Goal: Task Accomplishment & Management: Complete application form

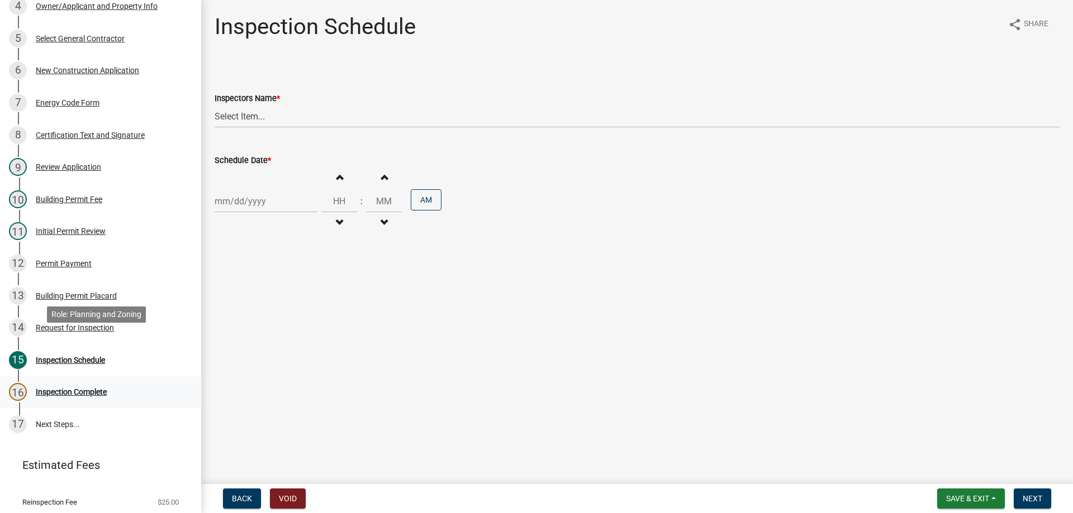
scroll to position [335, 0]
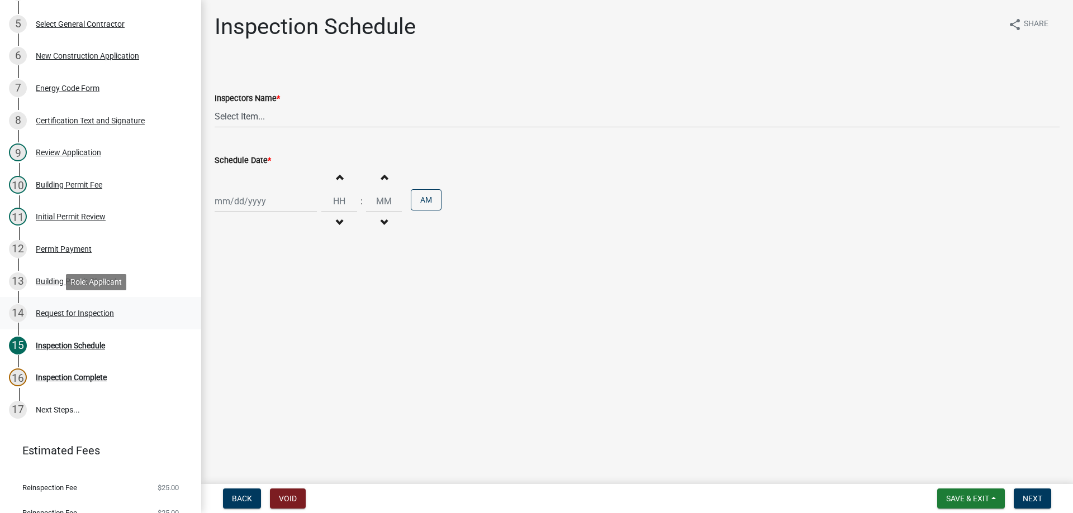
click at [62, 312] on div "Request for Inspection" at bounding box center [75, 314] width 78 height 8
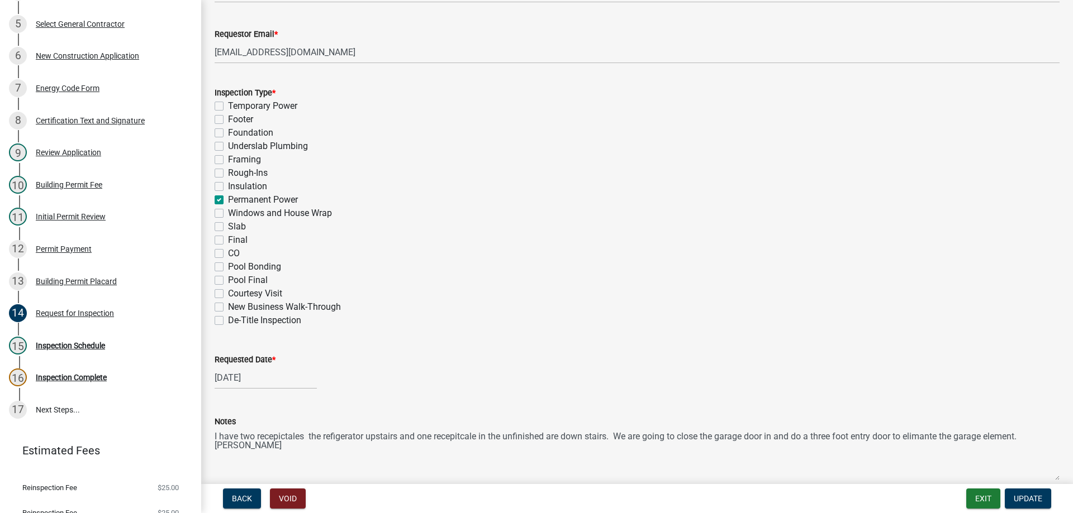
scroll to position [447, 0]
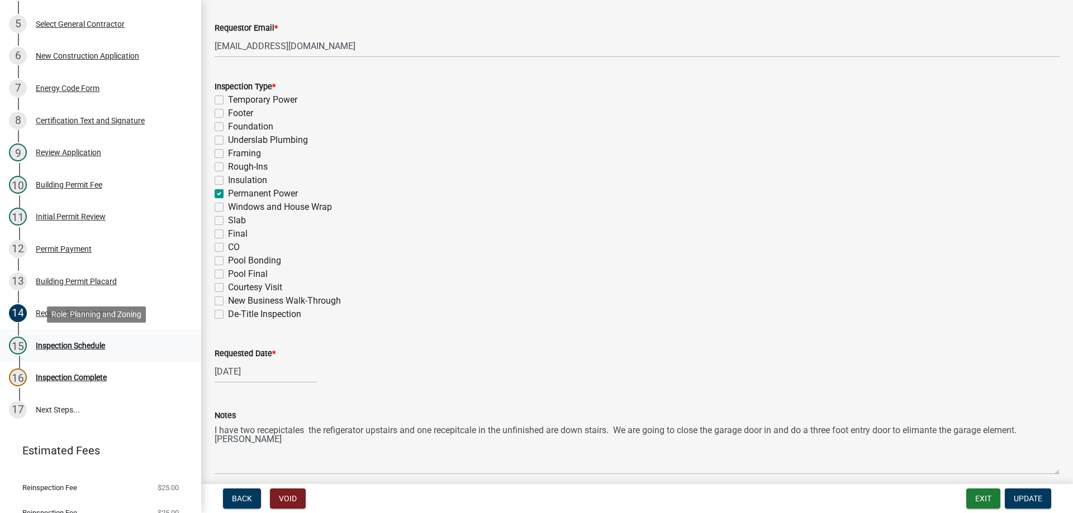
click at [59, 346] on div "Inspection Schedule" at bounding box center [70, 346] width 69 height 8
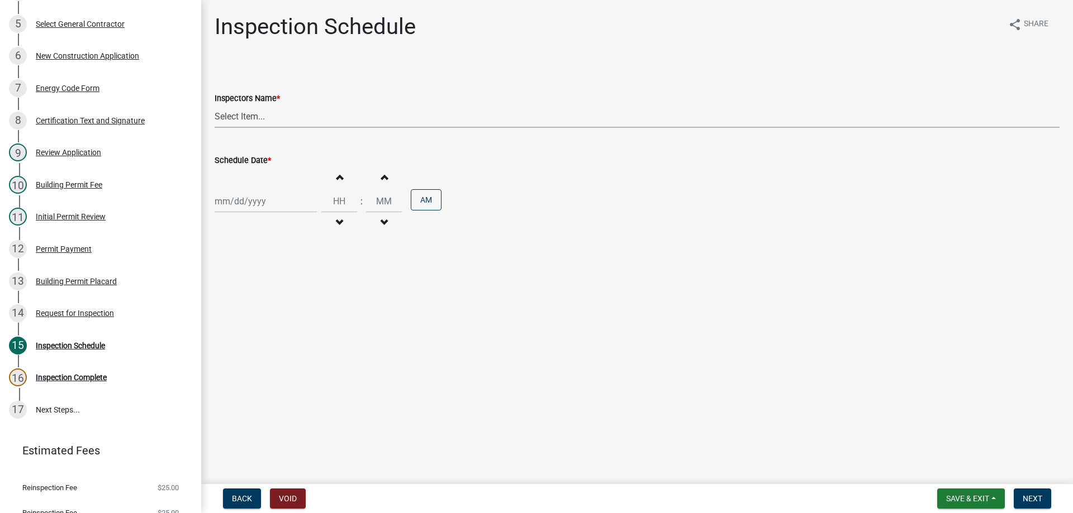
click at [249, 118] on select "Select Item... [EMAIL_ADDRESS][DOMAIN_NAME] ([PERSON_NAME]) [EMAIL_ADDRESS][DOM…" at bounding box center [637, 116] width 845 height 23
select select "896ec84b-7942-43b9-a78d-4f1554b7930c"
click at [215, 105] on select "Select Item... [EMAIL_ADDRESS][DOMAIN_NAME] ([PERSON_NAME]) [EMAIL_ADDRESS][DOM…" at bounding box center [637, 116] width 845 height 23
click at [267, 201] on div at bounding box center [266, 201] width 102 height 23
select select "8"
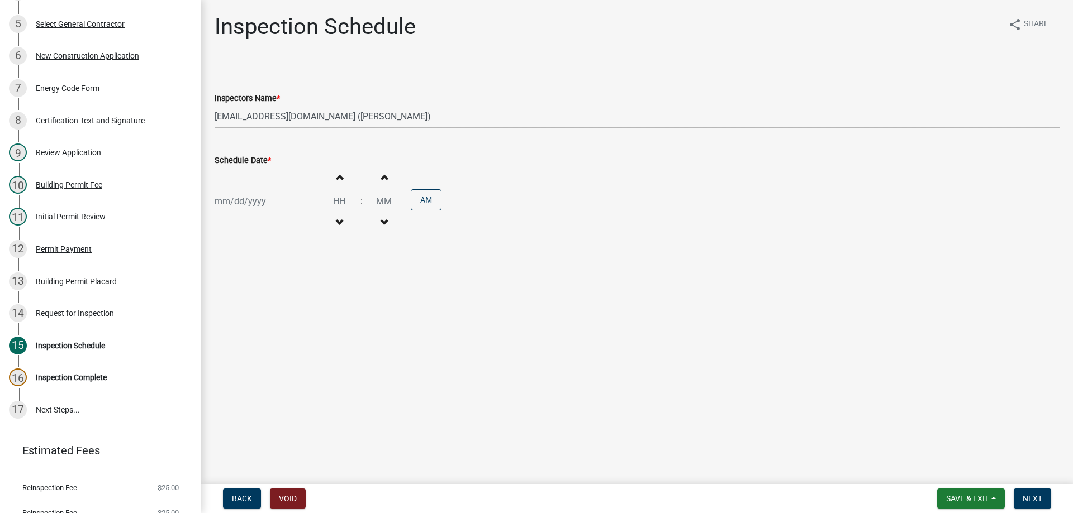
select select "2025"
click at [247, 297] on div "12" at bounding box center [244, 297] width 18 height 18
type input "[DATE]"
click at [334, 199] on input "Hours" at bounding box center [339, 201] width 36 height 23
type input "10"
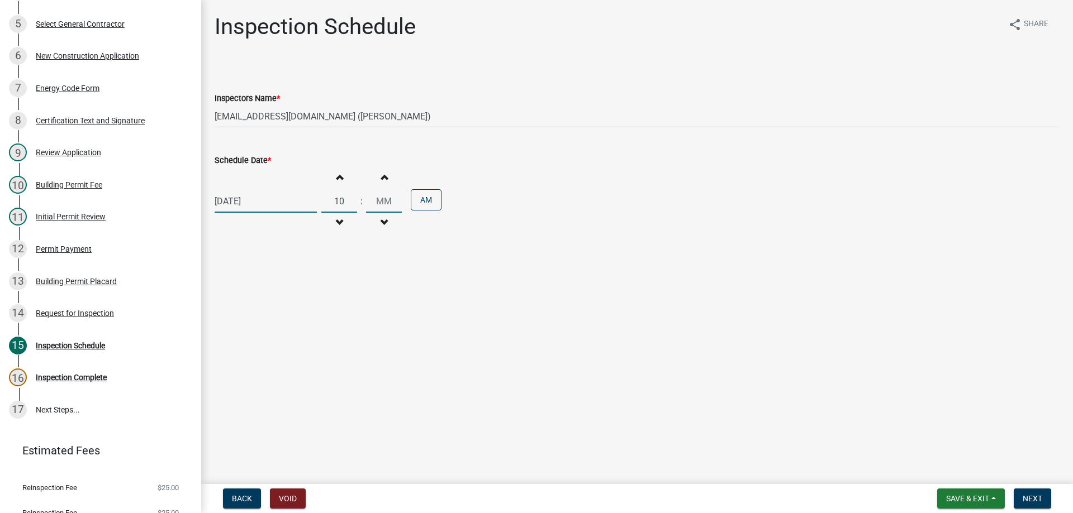
type input "00"
click at [384, 201] on input "00" at bounding box center [384, 201] width 36 height 23
click at [1028, 499] on span "Next" at bounding box center [1032, 498] width 20 height 9
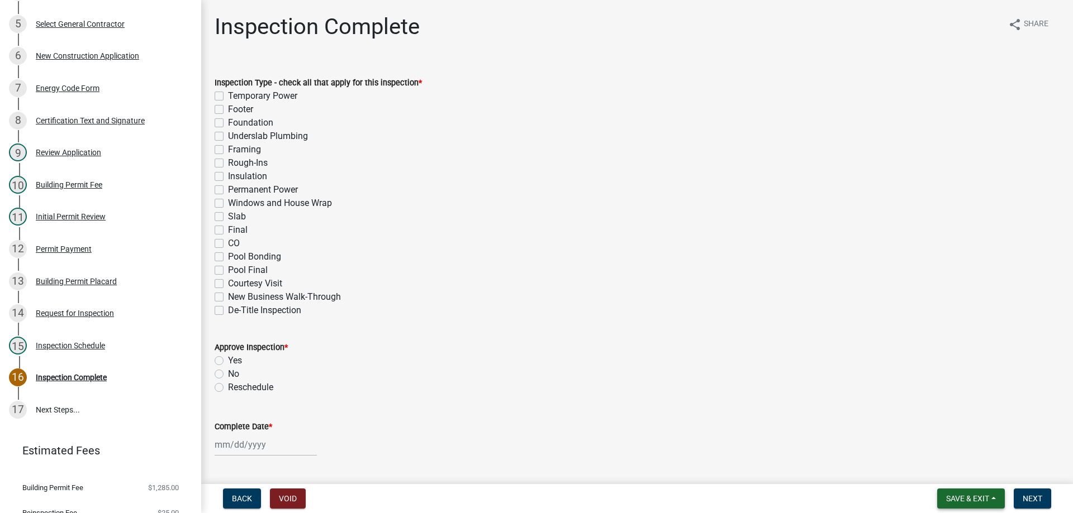
click at [991, 501] on button "Save & Exit" at bounding box center [971, 499] width 68 height 20
click at [985, 472] on button "Save & Exit" at bounding box center [959, 469] width 89 height 27
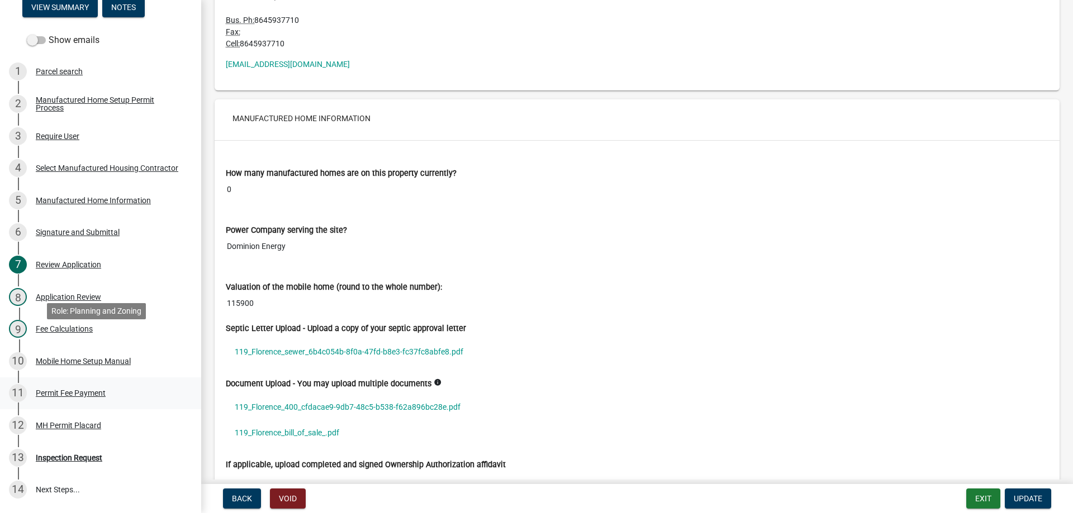
scroll to position [230, 0]
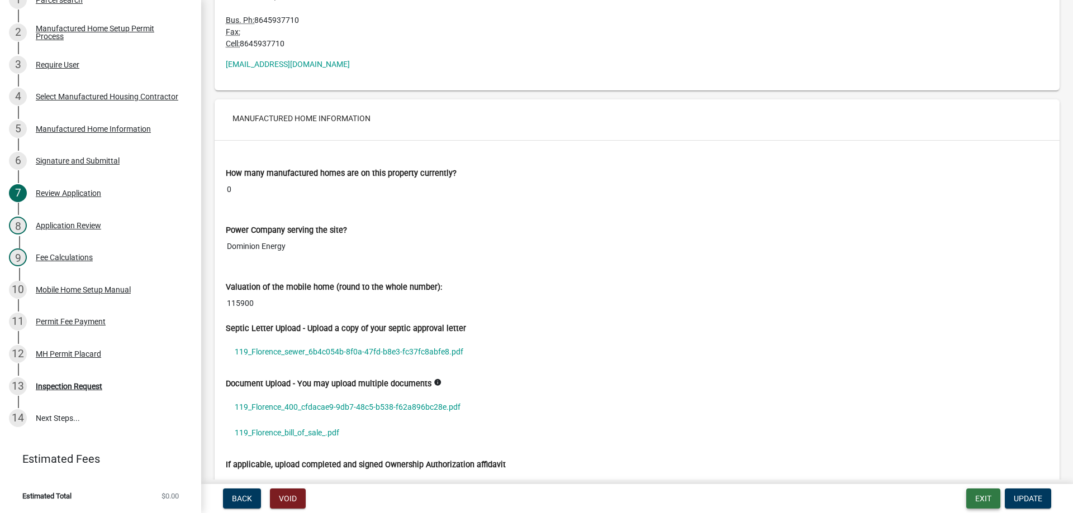
click at [982, 497] on button "Exit" at bounding box center [983, 499] width 34 height 20
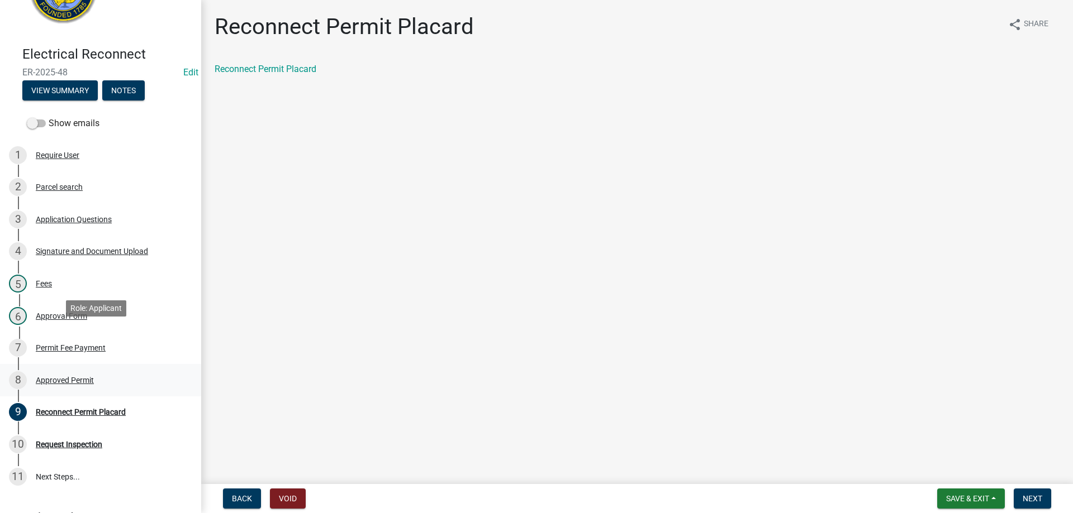
scroll to position [112, 0]
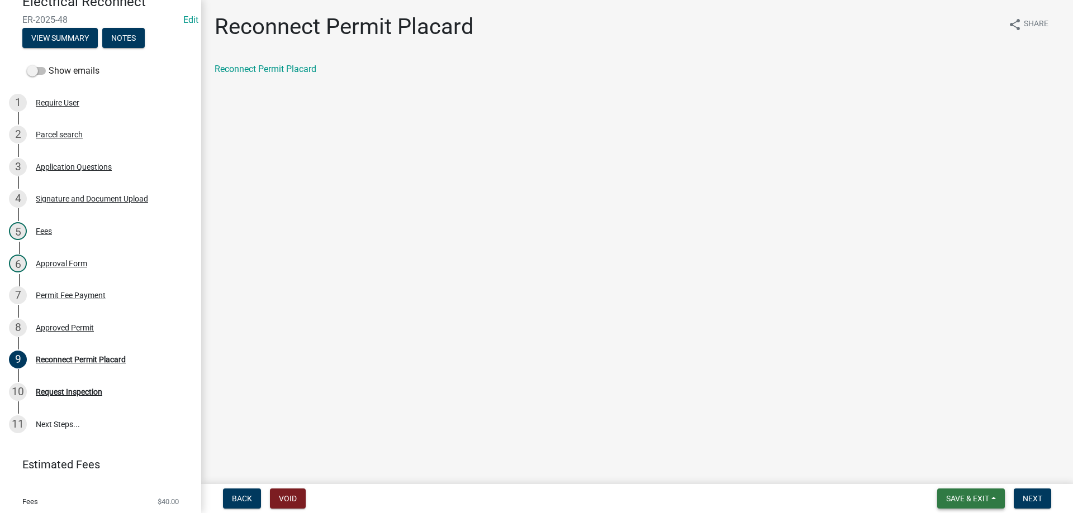
click at [984, 496] on span "Save & Exit" at bounding box center [967, 498] width 43 height 9
click at [982, 472] on button "Save & Exit" at bounding box center [959, 469] width 89 height 27
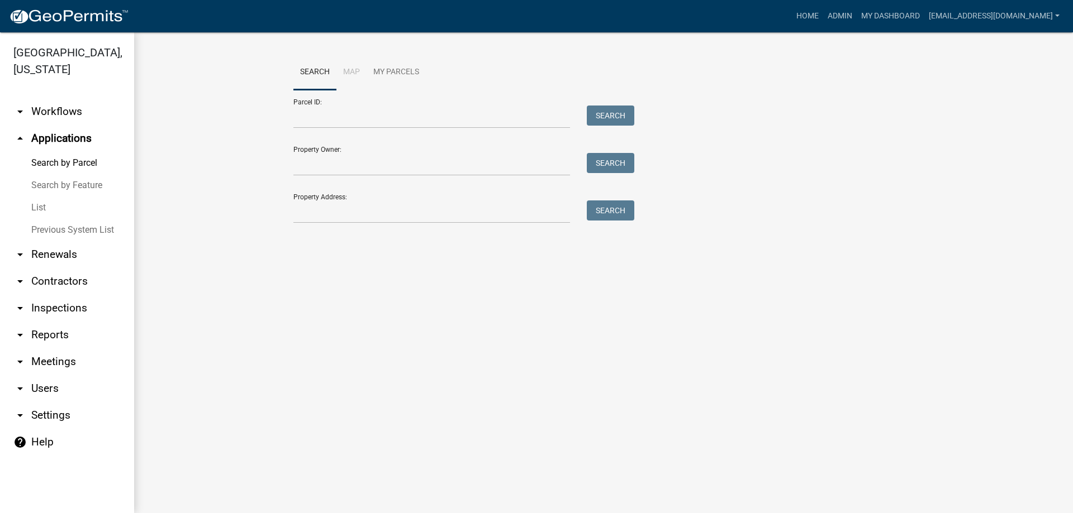
click at [39, 211] on link "List" at bounding box center [67, 208] width 134 height 22
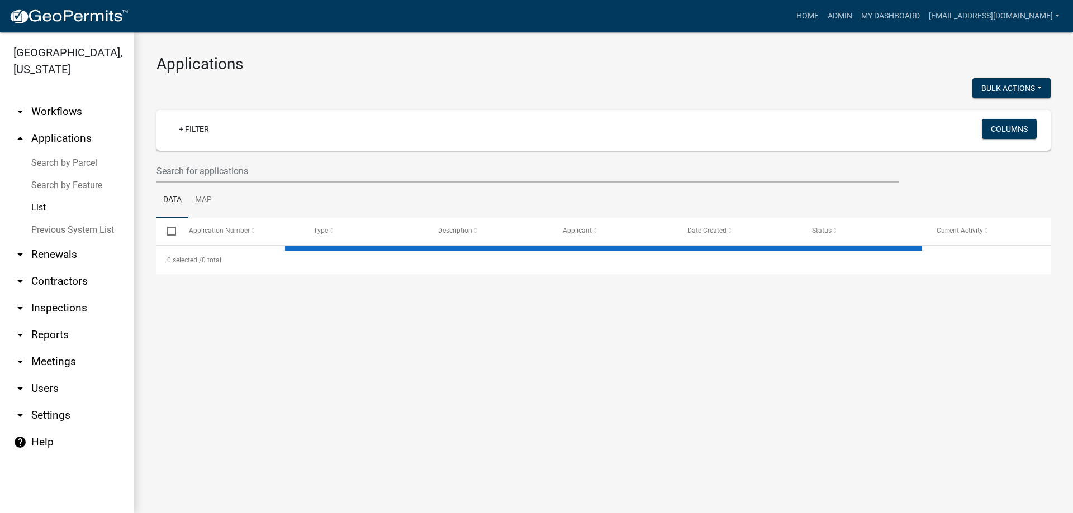
select select "3: 100"
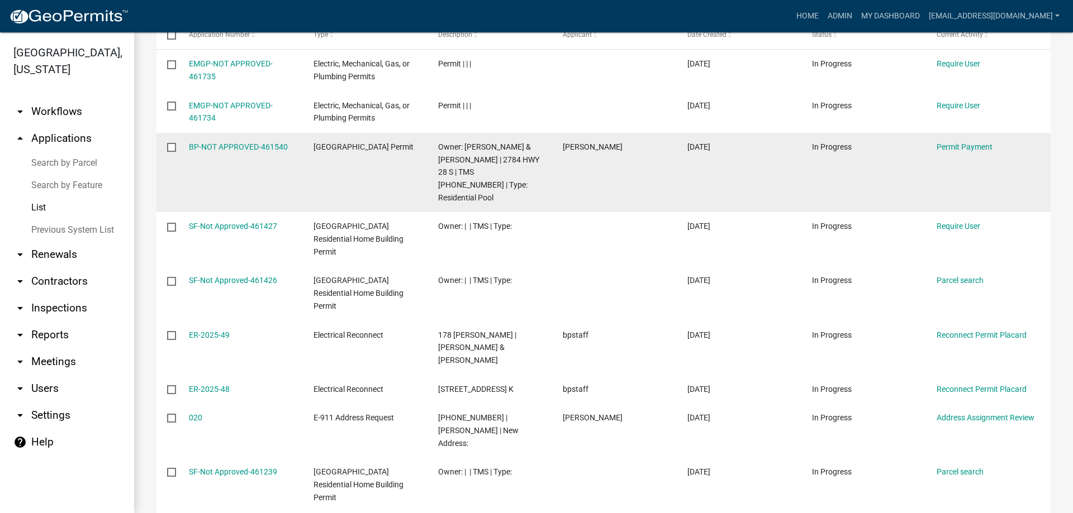
scroll to position [223, 0]
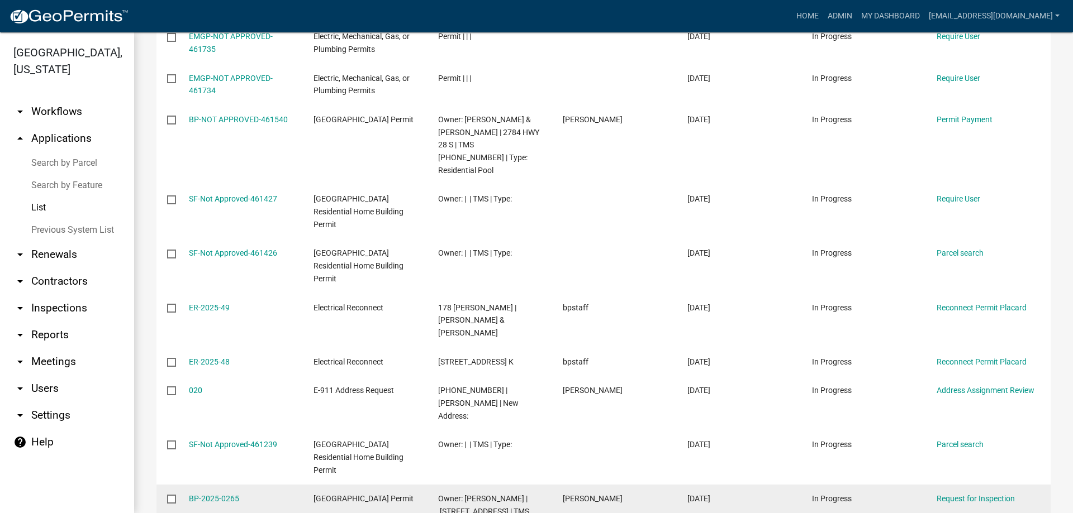
click at [965, 493] on div "Request for Inspection" at bounding box center [987, 499] width 103 height 13
click at [965, 494] on link "Request for Inspection" at bounding box center [975, 498] width 78 height 9
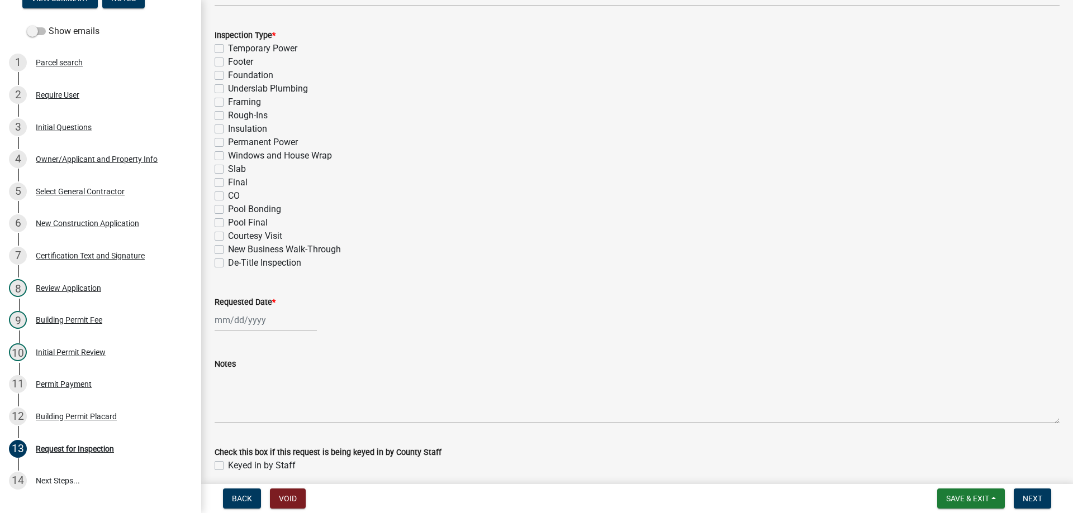
scroll to position [503, 0]
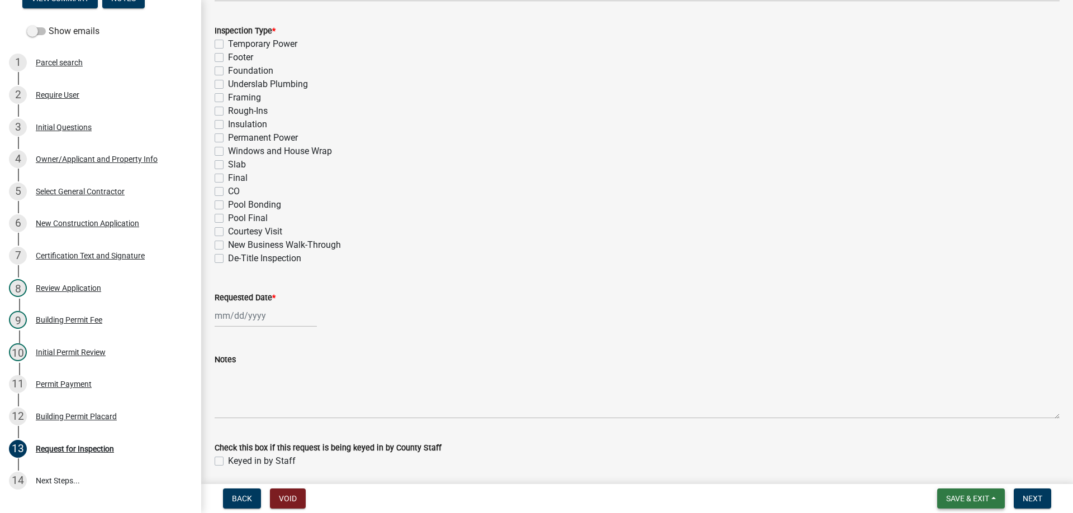
click at [986, 497] on span "Save & Exit" at bounding box center [967, 498] width 43 height 9
click at [987, 474] on button "Save & Exit" at bounding box center [959, 469] width 89 height 27
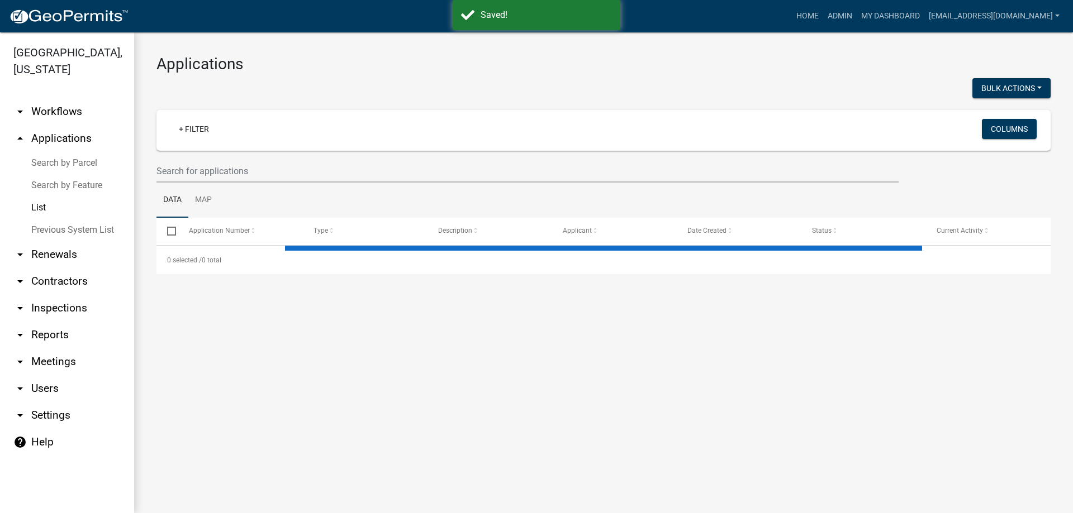
select select "3: 100"
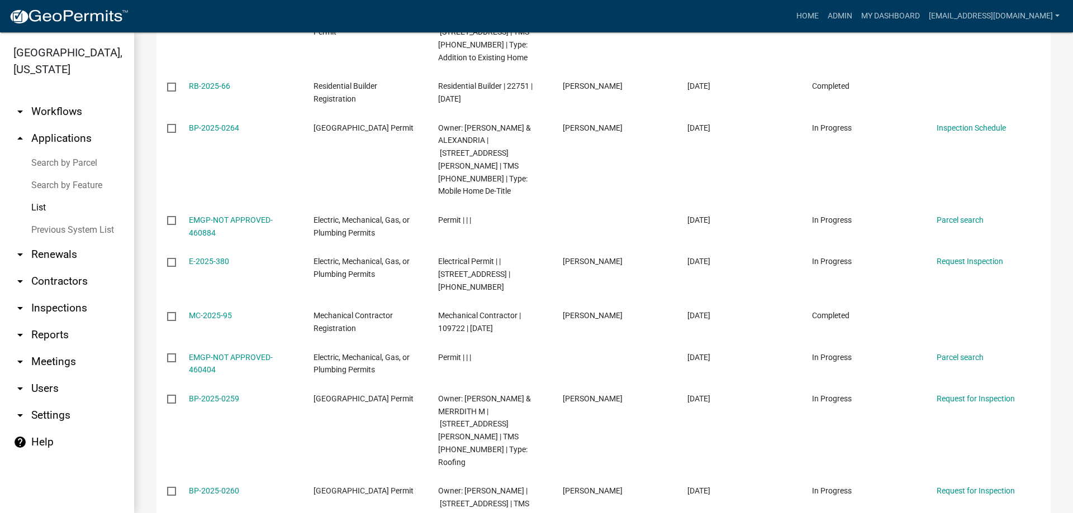
scroll to position [1229, 0]
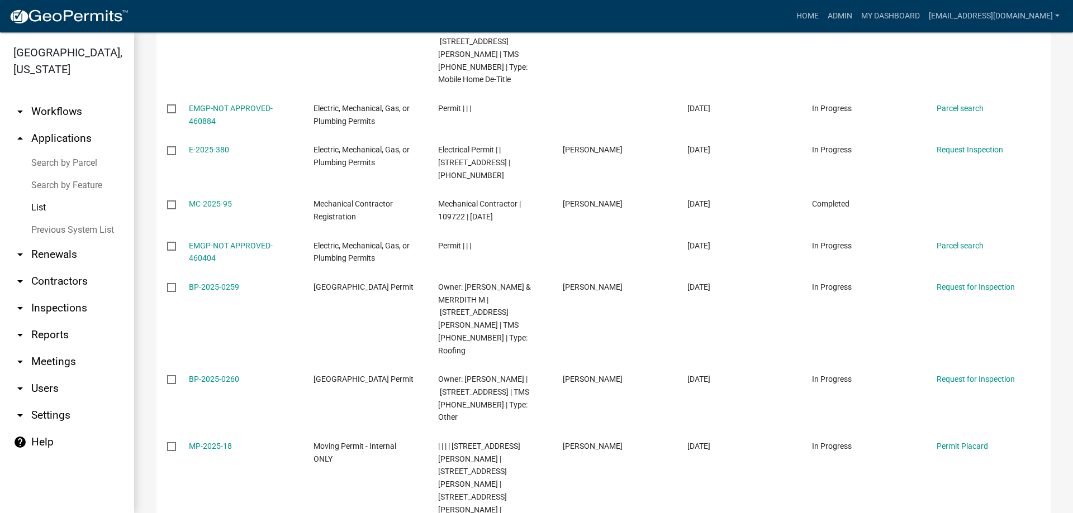
drag, startPoint x: 37, startPoint y: 300, endPoint x: 507, endPoint y: 325, distance: 471.1
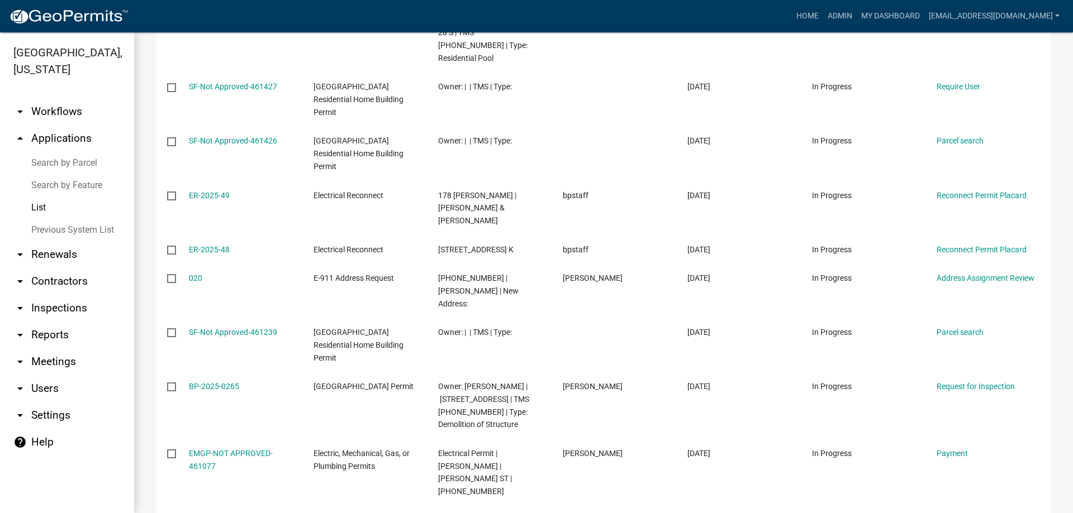
scroll to position [335, 0]
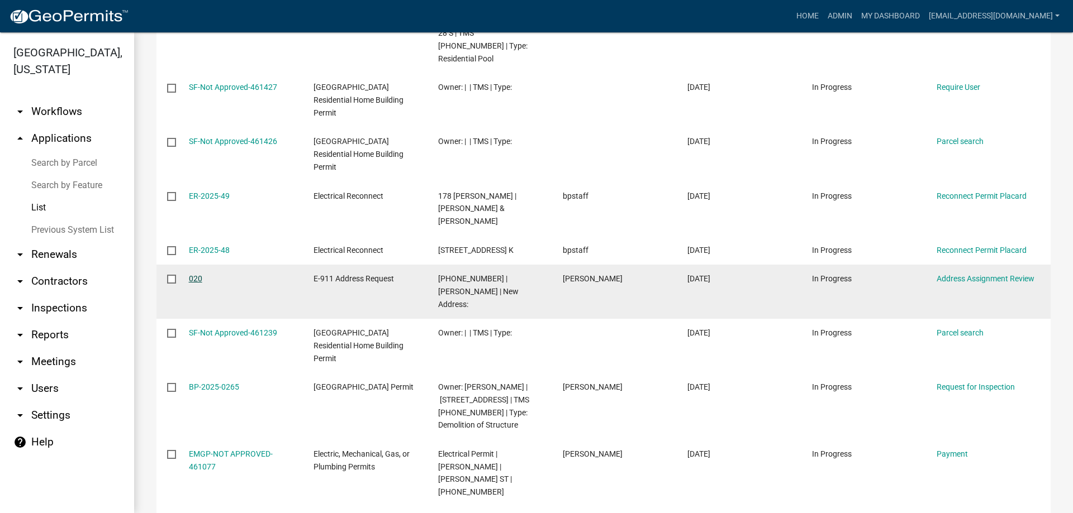
click at [191, 274] on link "020" at bounding box center [195, 278] width 13 height 9
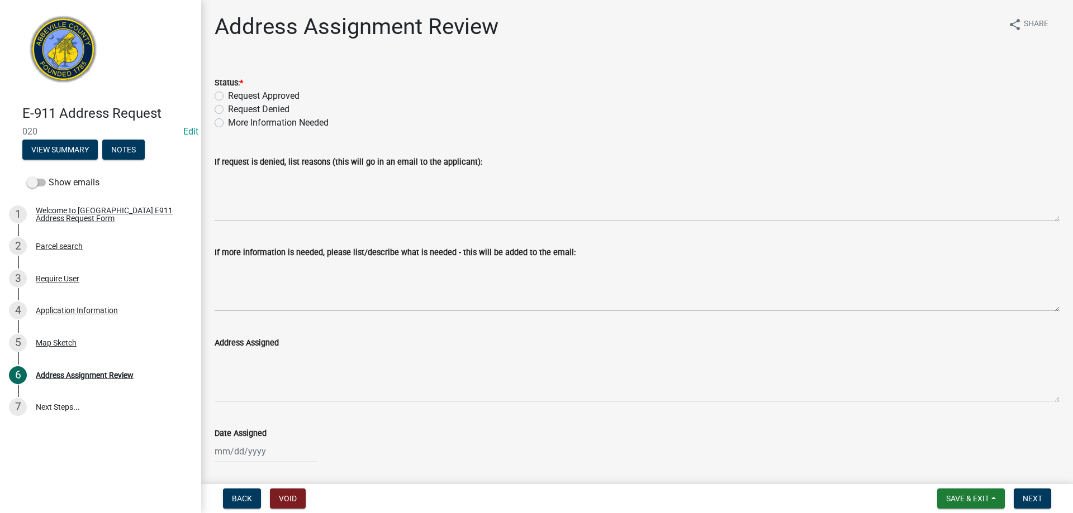
click at [988, 511] on nav "Back Void Save & Exit Save Save & Exit Next" at bounding box center [637, 498] width 872 height 29
click at [984, 503] on span "Save & Exit" at bounding box center [967, 498] width 43 height 9
click at [967, 474] on button "Save & Exit" at bounding box center [959, 469] width 89 height 27
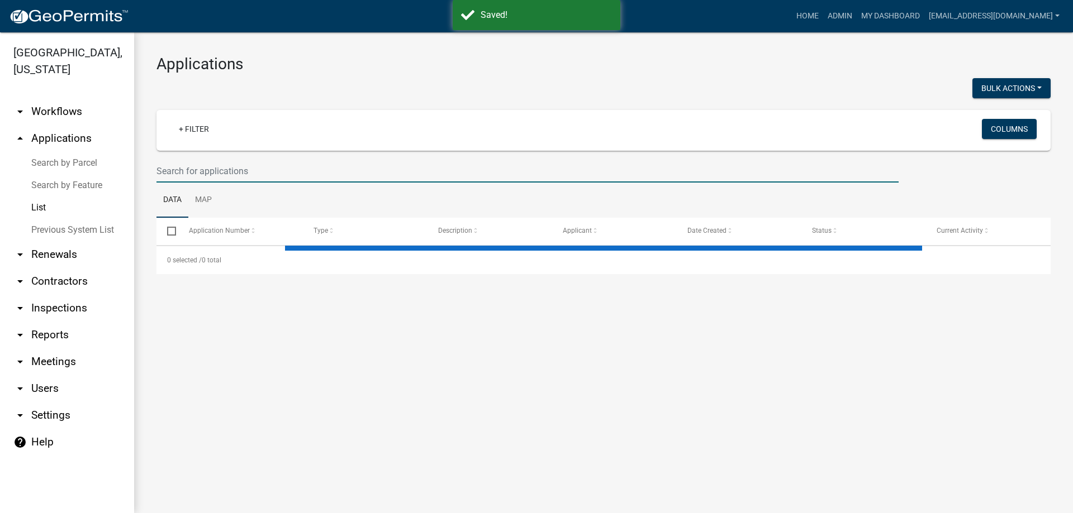
click at [196, 174] on input "text" at bounding box center [527, 171] width 742 height 23
select select "3: 100"
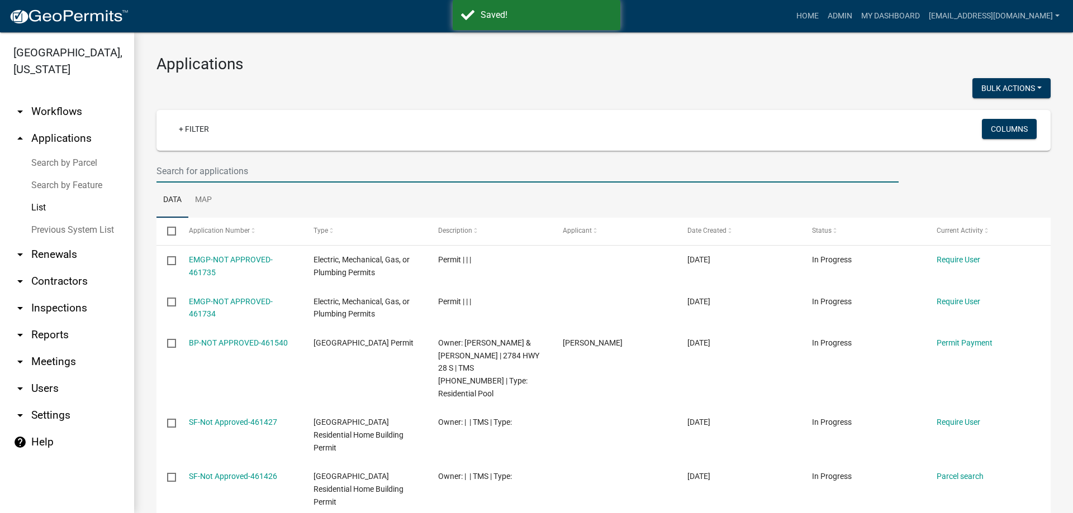
click at [198, 168] on input "text" at bounding box center [527, 171] width 742 height 23
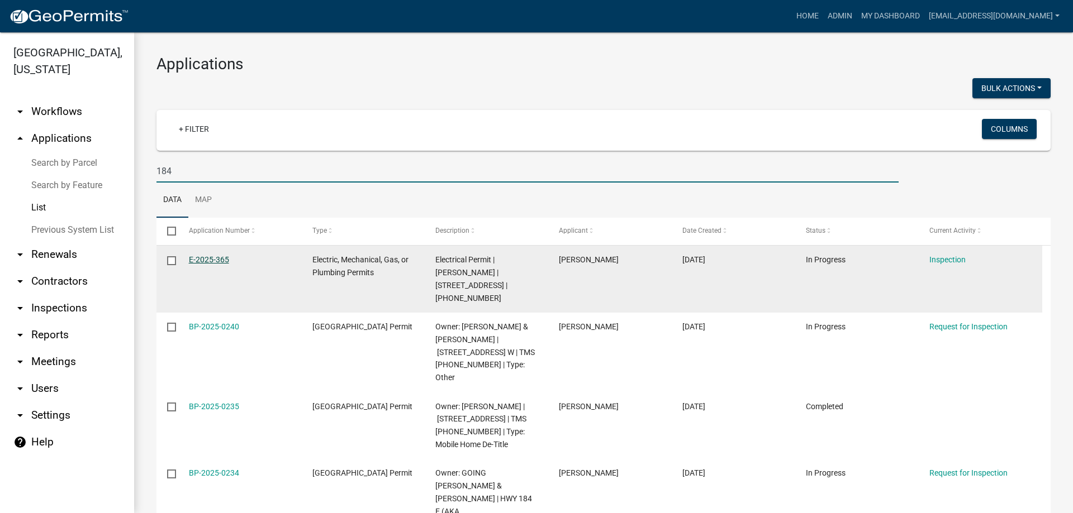
type input "184"
click at [215, 255] on link "E-2025-365" at bounding box center [209, 259] width 40 height 9
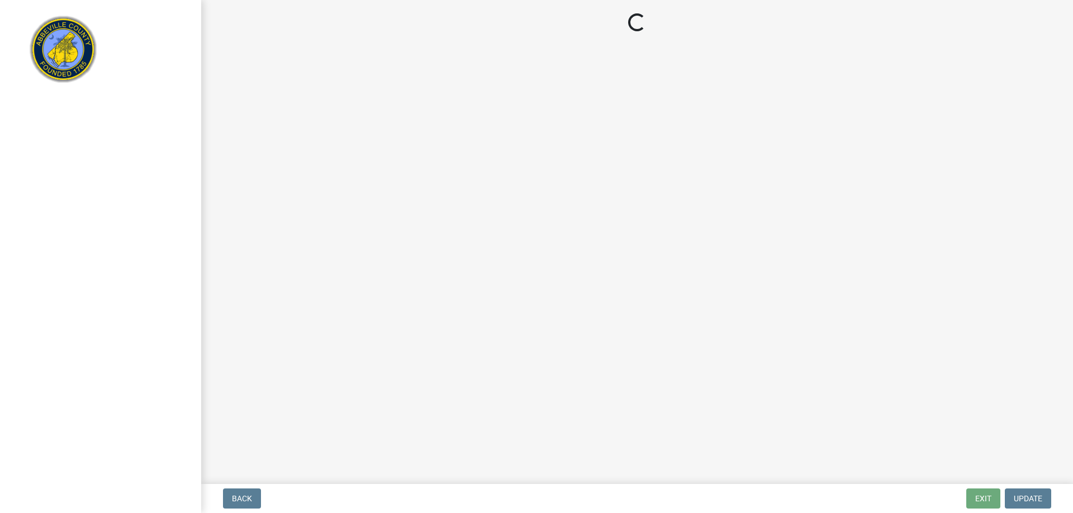
select select "896ec84b-7942-43b9-a78d-4f1554b7930c"
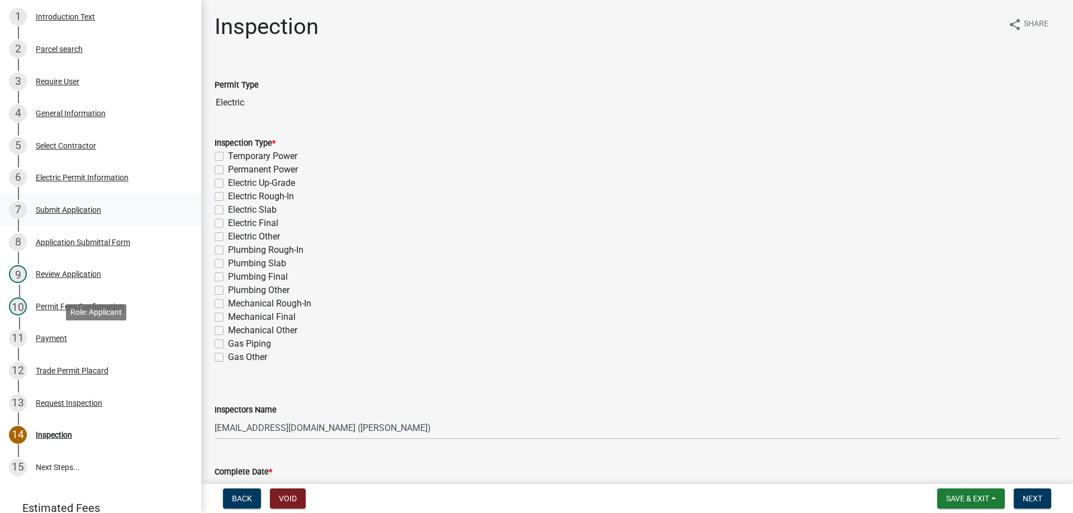
scroll to position [112, 0]
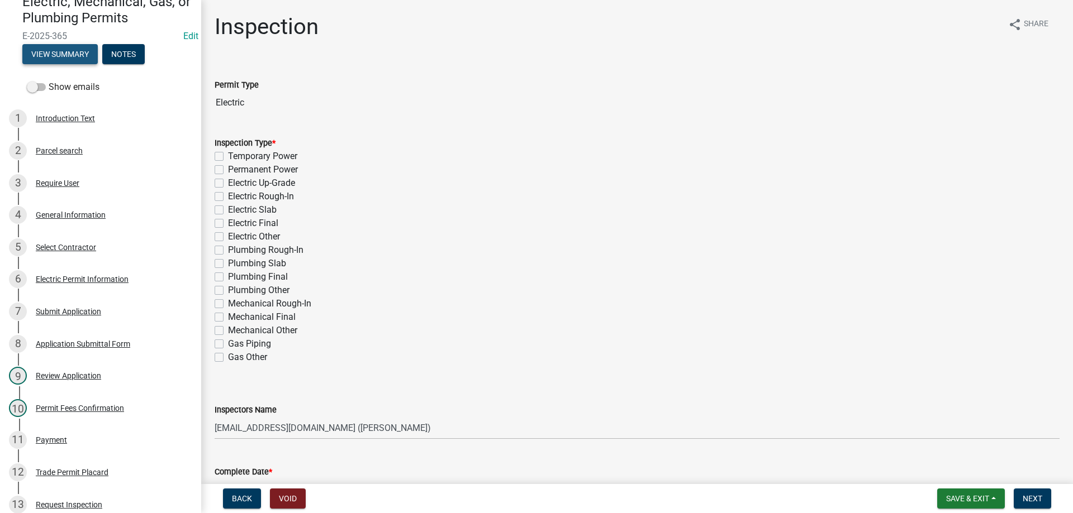
click at [66, 63] on button "View Summary" at bounding box center [59, 54] width 75 height 20
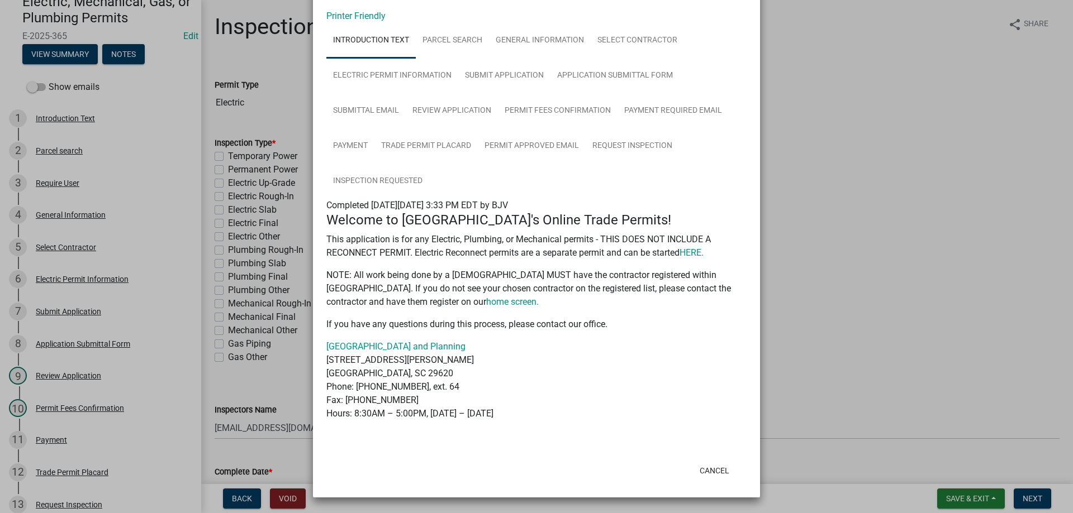
scroll to position [0, 0]
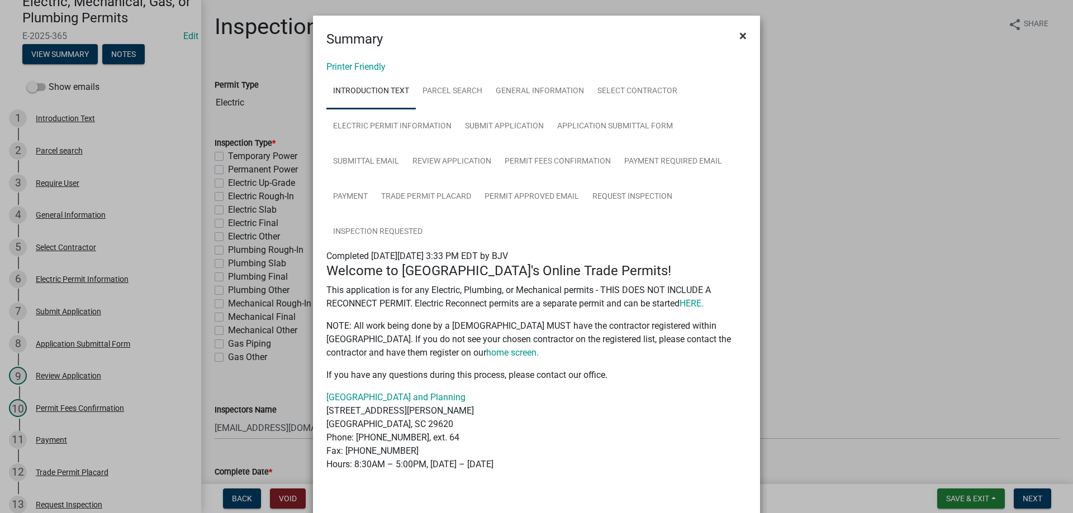
click at [739, 39] on span "×" at bounding box center [742, 36] width 7 height 16
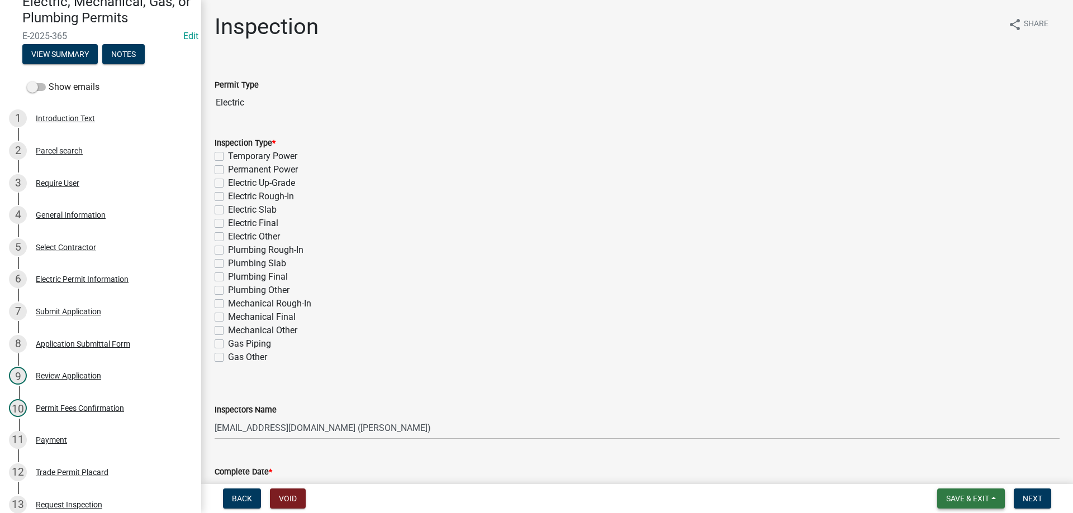
click at [963, 498] on span "Save & Exit" at bounding box center [967, 498] width 43 height 9
click at [950, 468] on button "Save & Exit" at bounding box center [959, 469] width 89 height 27
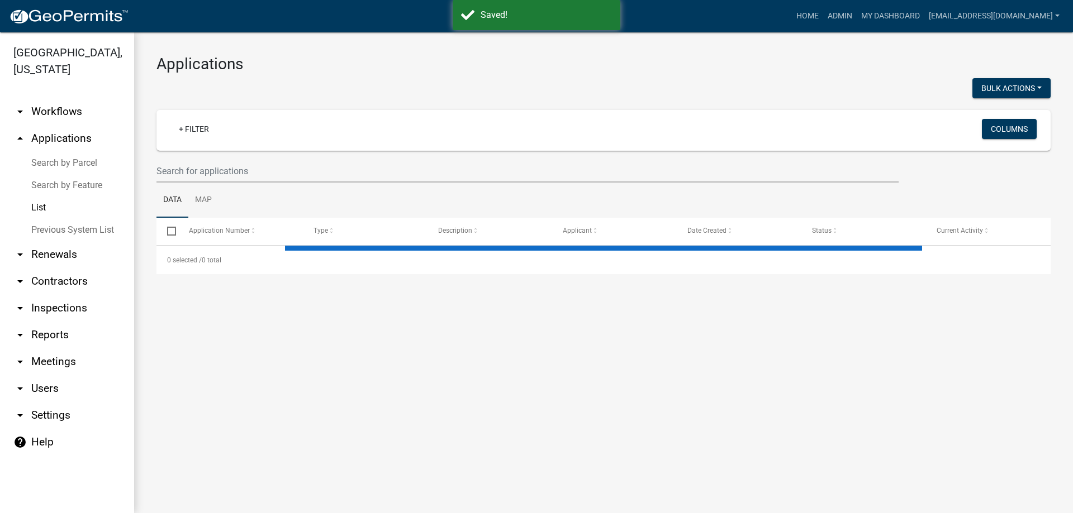
select select "3: 100"
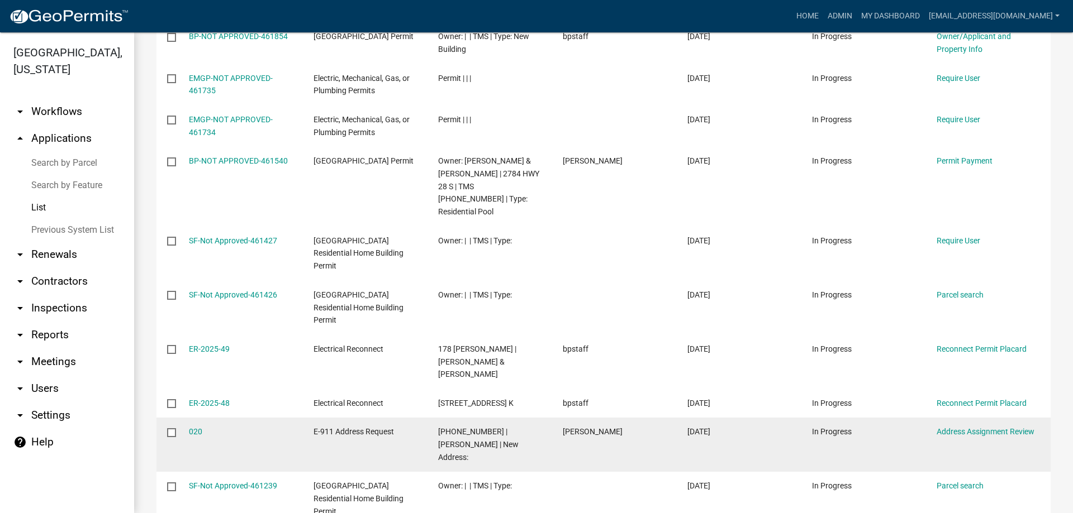
scroll to position [279, 0]
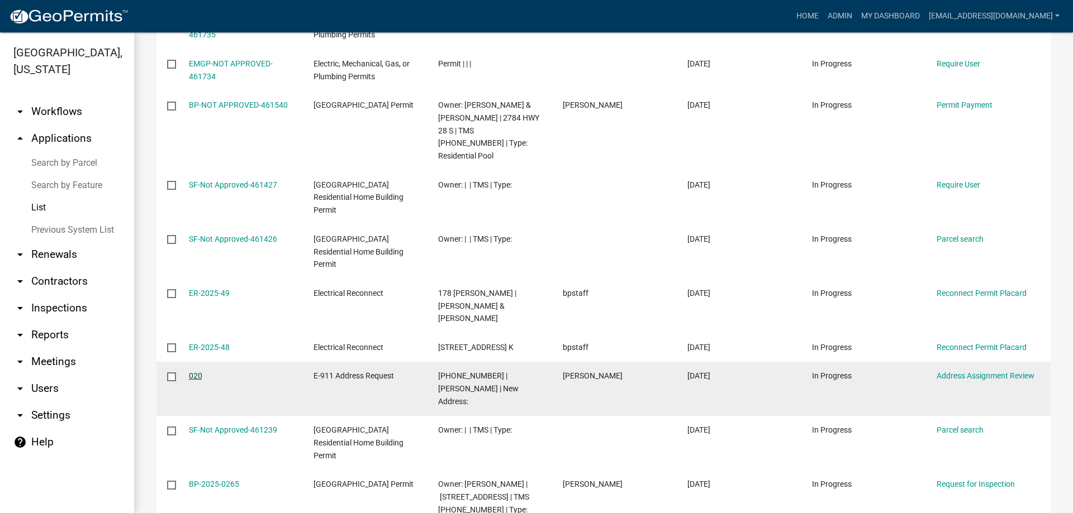
click at [194, 372] on link "020" at bounding box center [195, 376] width 13 height 9
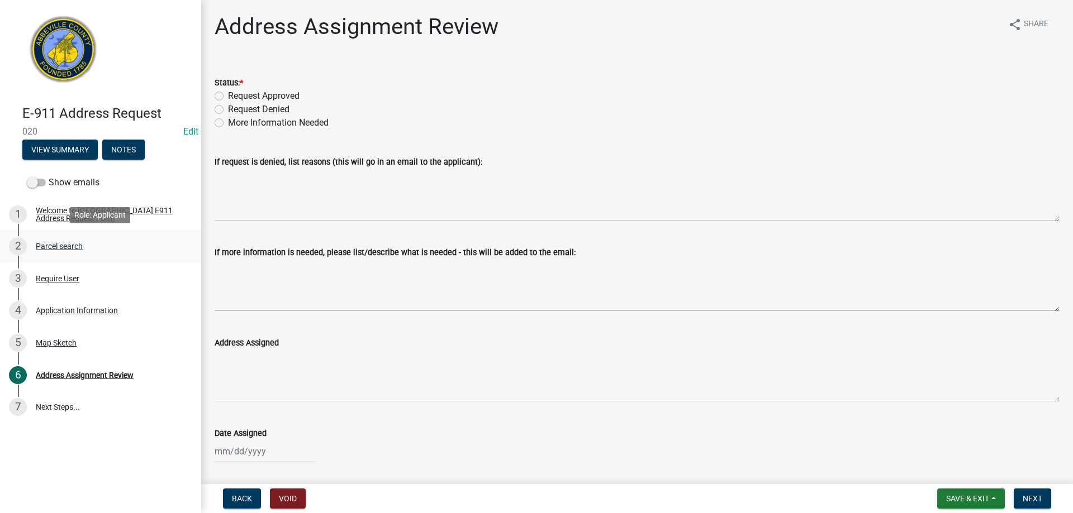
click at [64, 250] on div "Parcel search" at bounding box center [59, 246] width 47 height 8
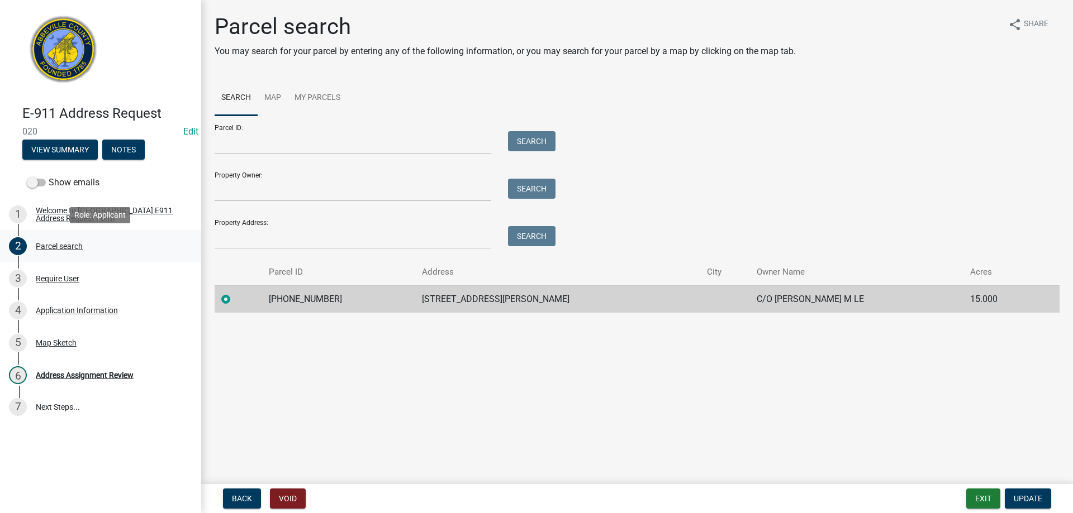
click at [57, 245] on div "Parcel search" at bounding box center [59, 246] width 47 height 8
click at [57, 277] on div "Require User" at bounding box center [58, 279] width 44 height 8
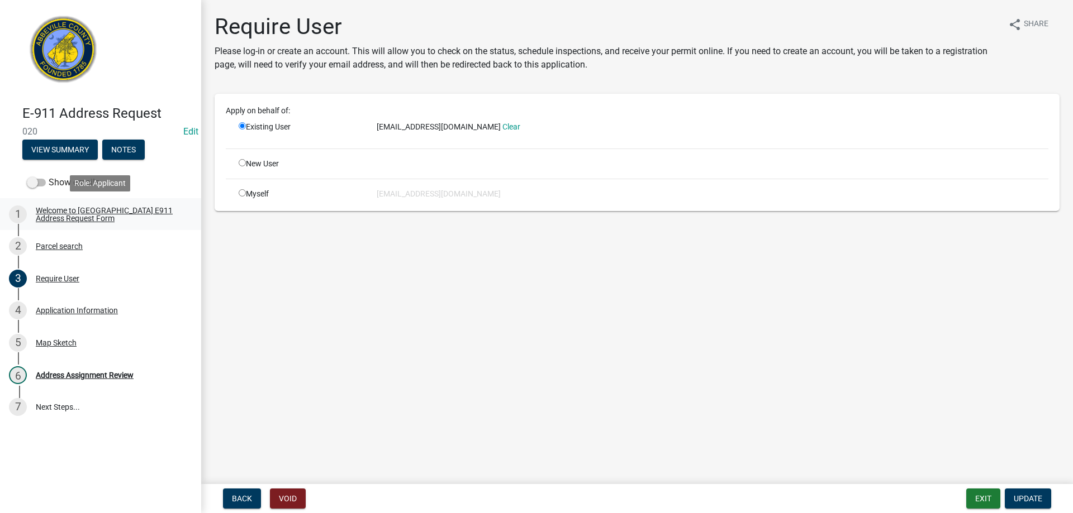
click at [60, 207] on div "Welcome to Abbeville County E911 Address Request Form" at bounding box center [109, 215] width 147 height 16
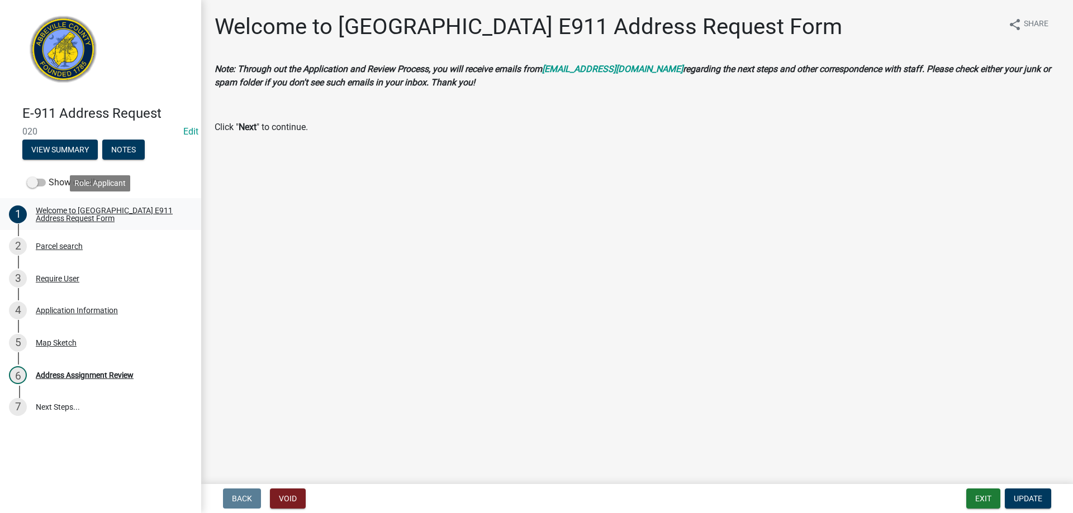
click at [64, 217] on div "Welcome to Abbeville County E911 Address Request Form" at bounding box center [109, 215] width 147 height 16
click at [45, 245] on div "Parcel search" at bounding box center [59, 246] width 47 height 8
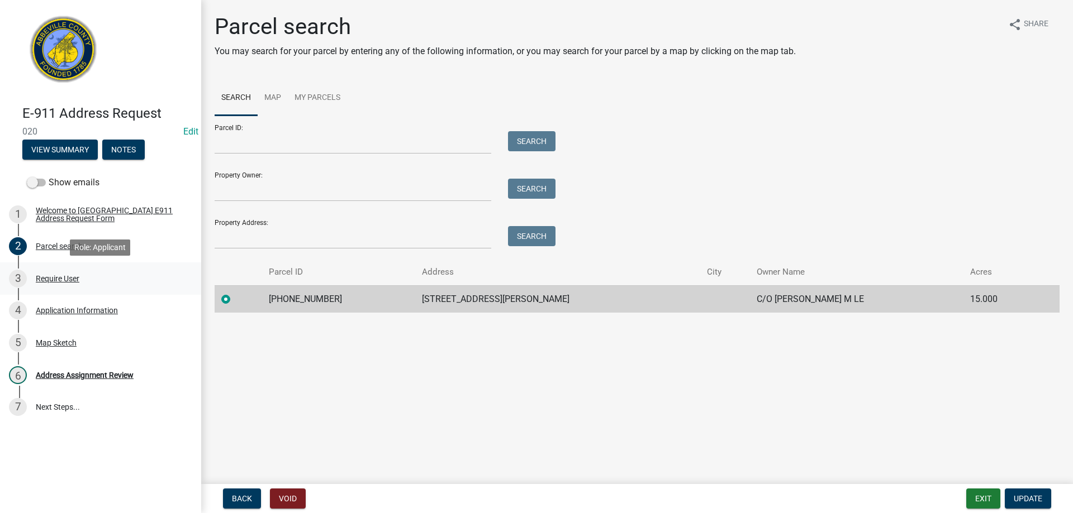
click at [46, 273] on div "3 Require User" at bounding box center [96, 279] width 174 height 18
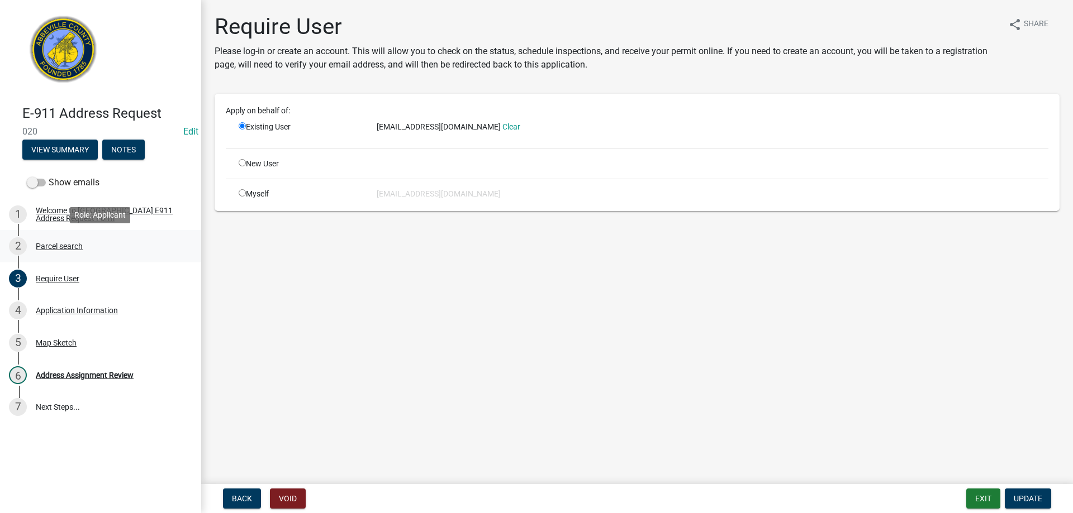
click at [40, 249] on div "Parcel search" at bounding box center [59, 246] width 47 height 8
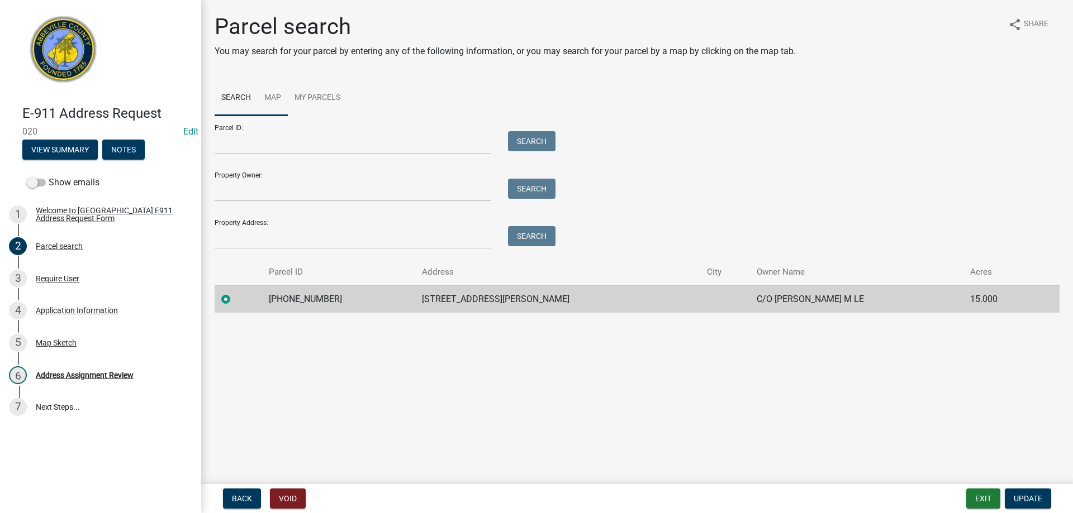
click at [275, 102] on link "Map" at bounding box center [273, 98] width 30 height 36
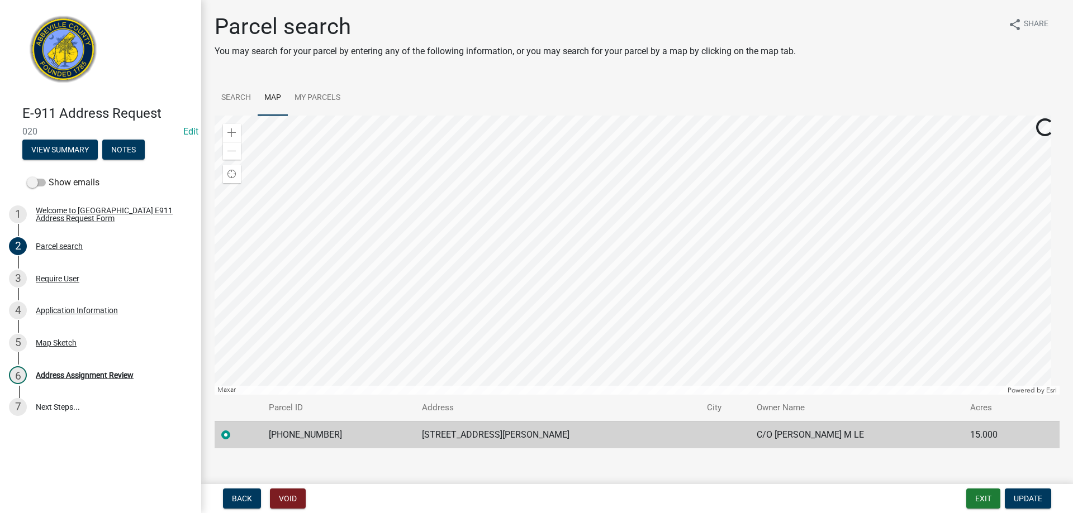
scroll to position [12, 0]
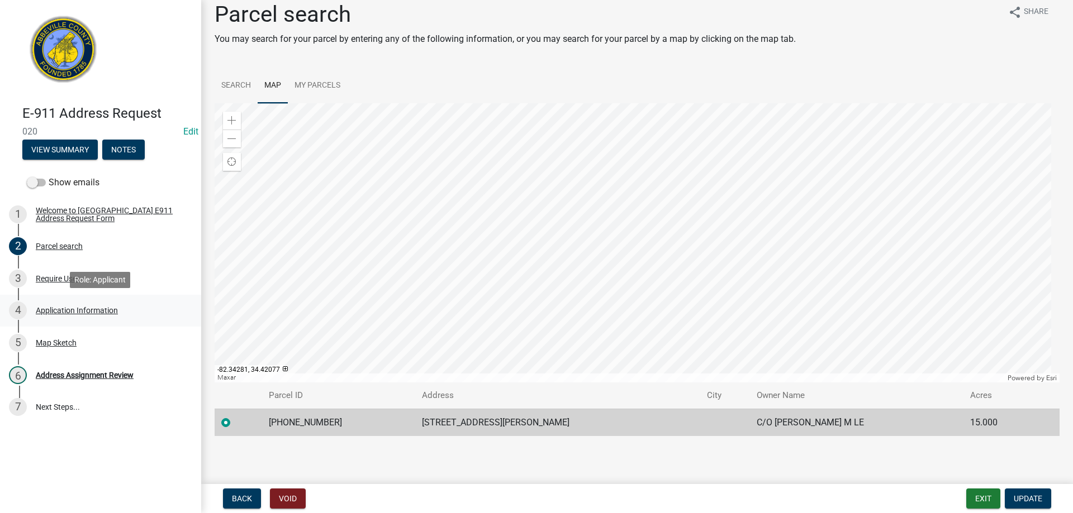
click at [107, 310] on div "Application Information" at bounding box center [77, 311] width 82 height 8
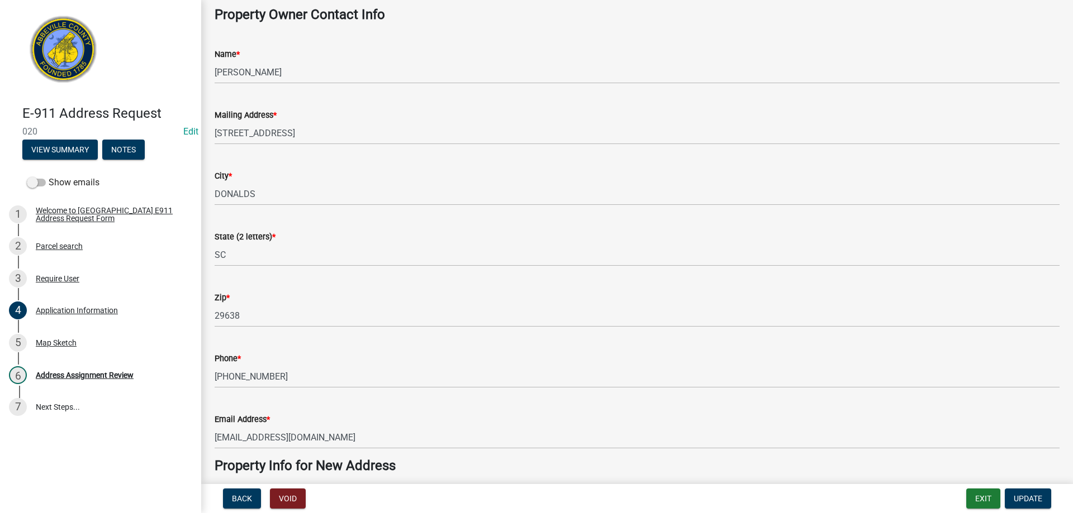
scroll to position [112, 0]
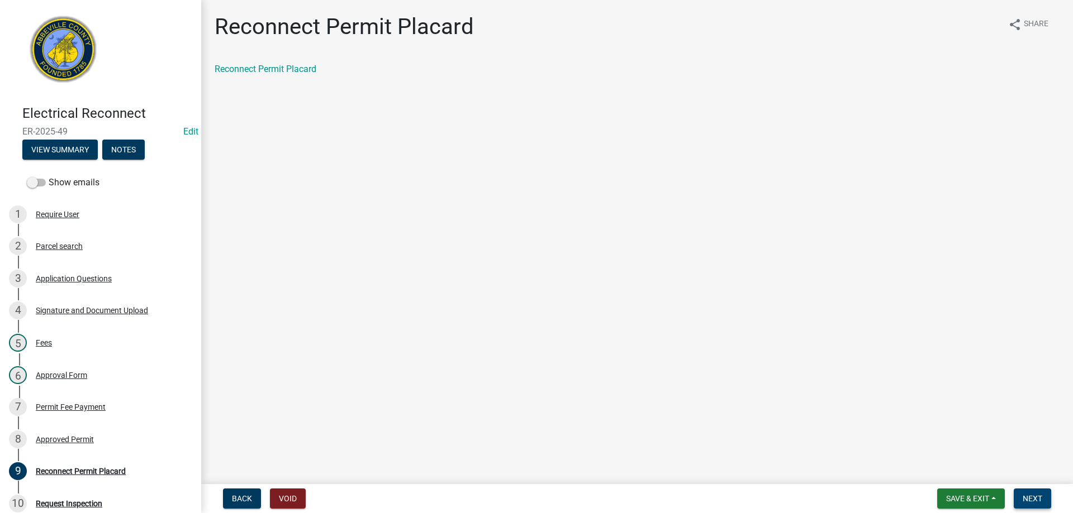
click at [1042, 495] on span "Next" at bounding box center [1032, 498] width 20 height 9
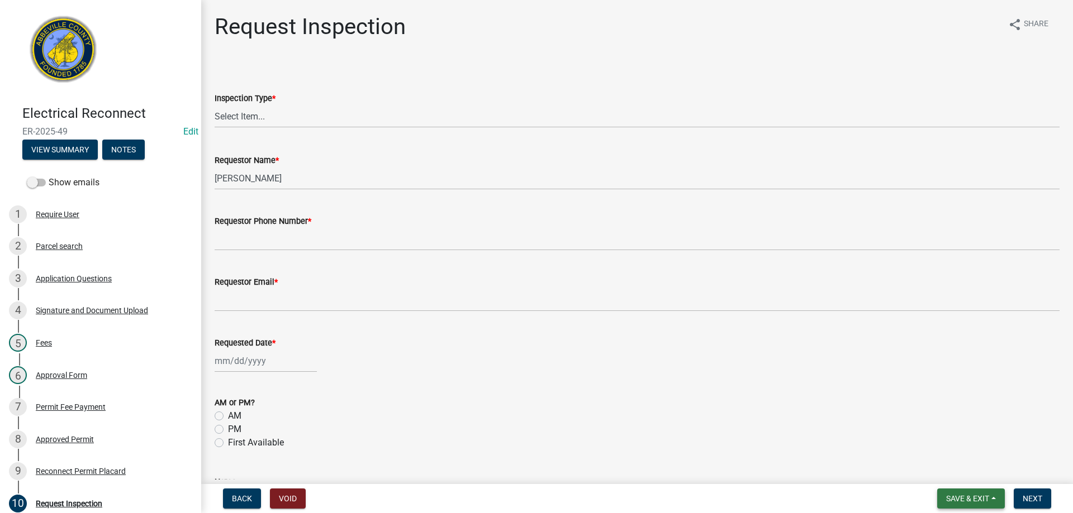
click at [962, 501] on span "Save & Exit" at bounding box center [967, 498] width 43 height 9
click at [970, 471] on button "Save & Exit" at bounding box center [959, 469] width 89 height 27
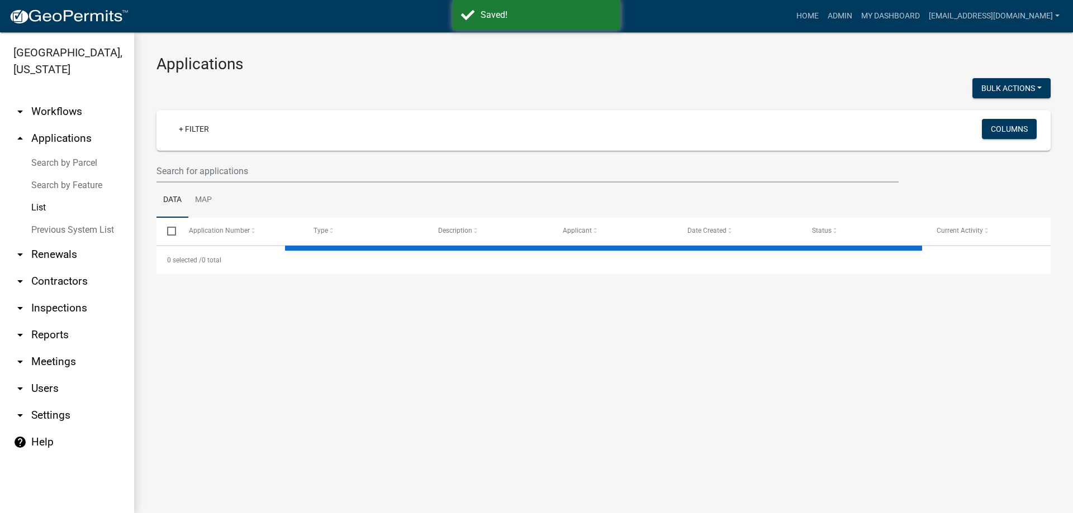
select select "3: 100"
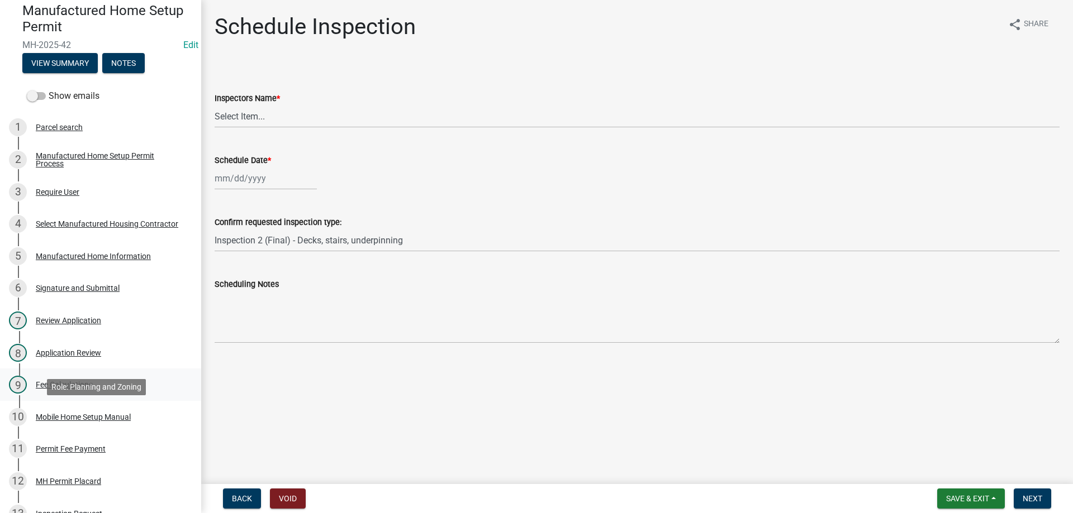
scroll to position [168, 0]
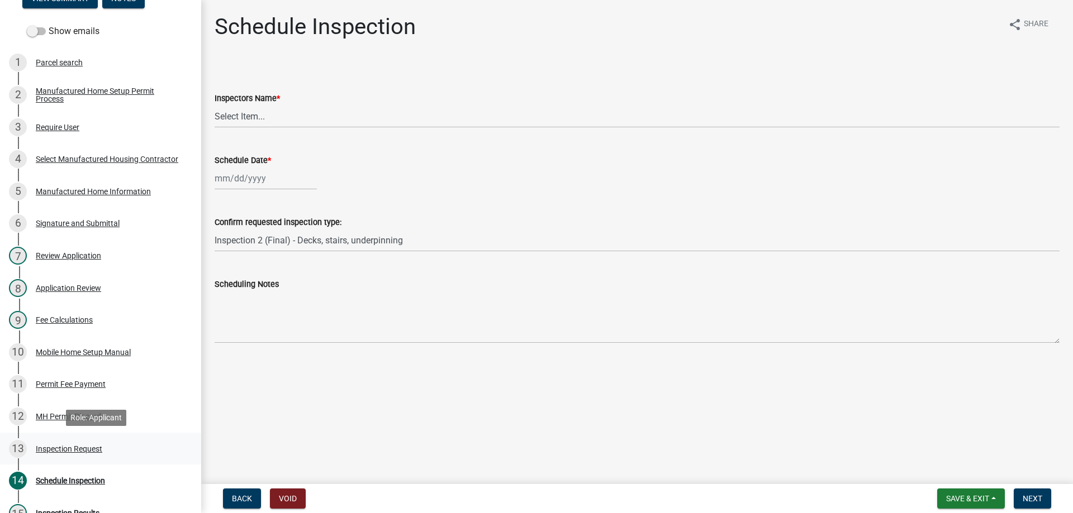
click at [47, 443] on div "13 Inspection Request" at bounding box center [96, 449] width 174 height 18
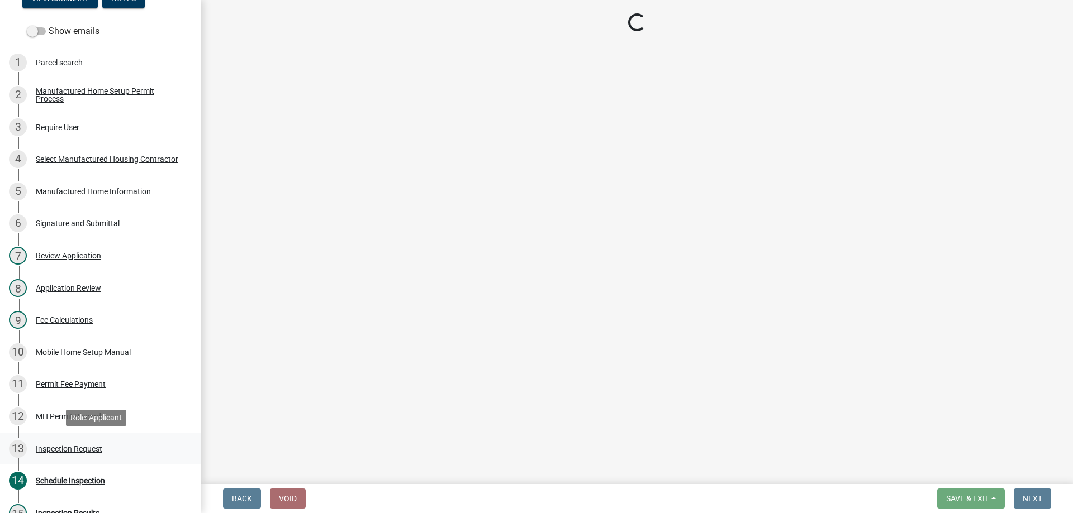
select select "dde82eb7-4e9f-4197-ae85-f9aafdb44678"
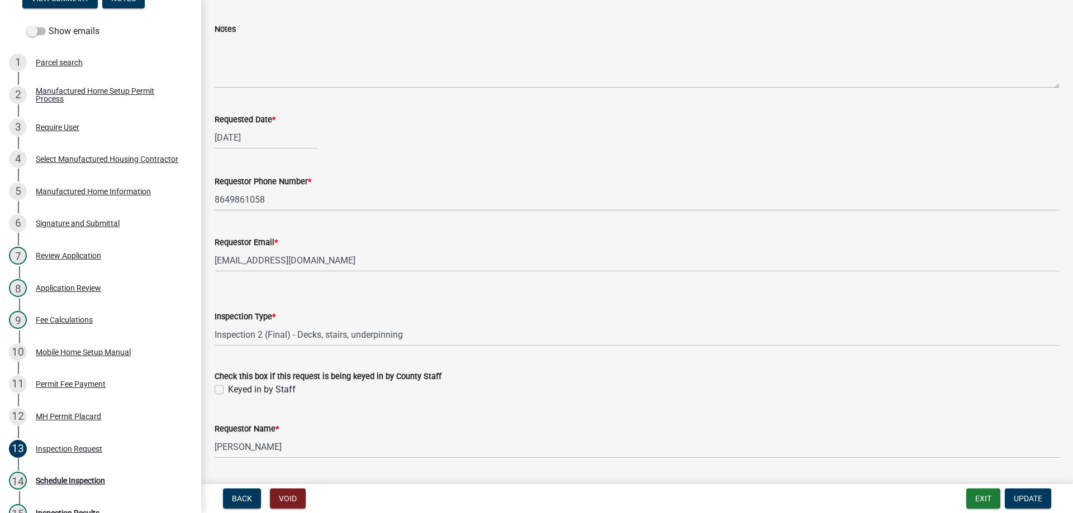
scroll to position [87, 0]
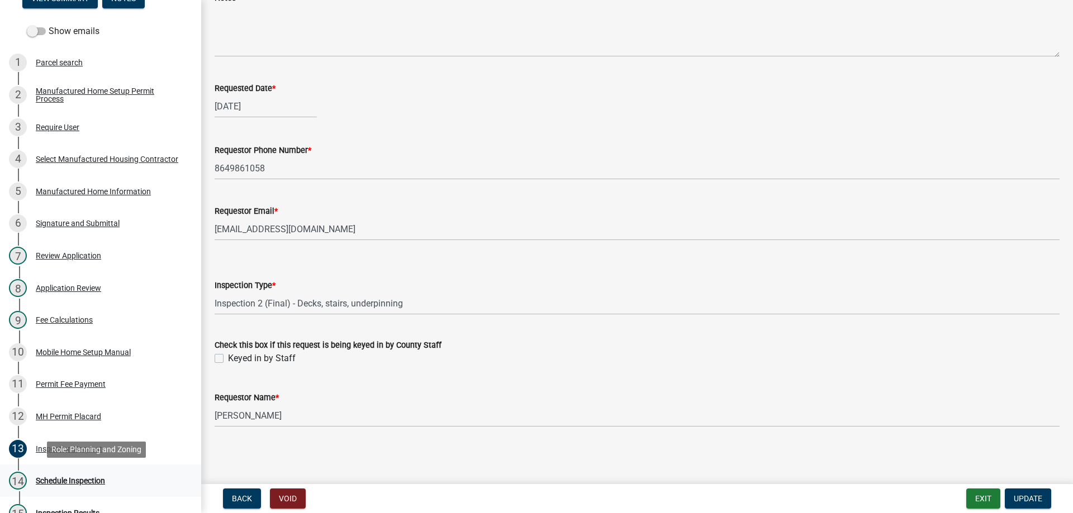
click at [59, 481] on div "Schedule Inspection" at bounding box center [70, 481] width 69 height 8
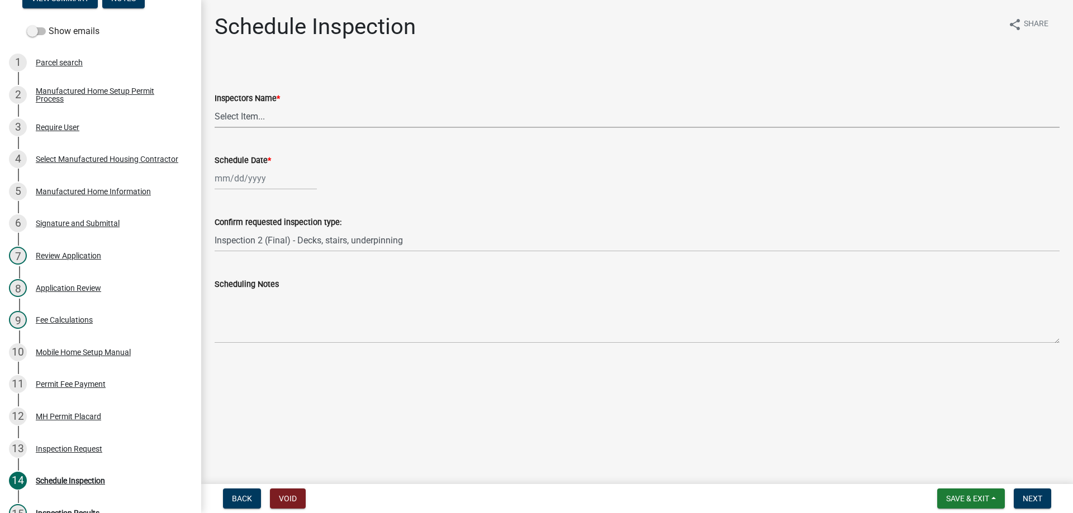
click at [331, 122] on select "Select Item... aprice@abbevillecountysc.com (Andrew M. Price) soshields@abbevil…" at bounding box center [637, 116] width 845 height 23
select select "896ec84b-7942-43b9-a78d-4f1554b7930c"
click at [215, 105] on select "Select Item... aprice@abbevillecountysc.com (Andrew M. Price) soshields@abbevil…" at bounding box center [637, 116] width 845 height 23
click at [261, 179] on div at bounding box center [266, 178] width 102 height 23
select select "8"
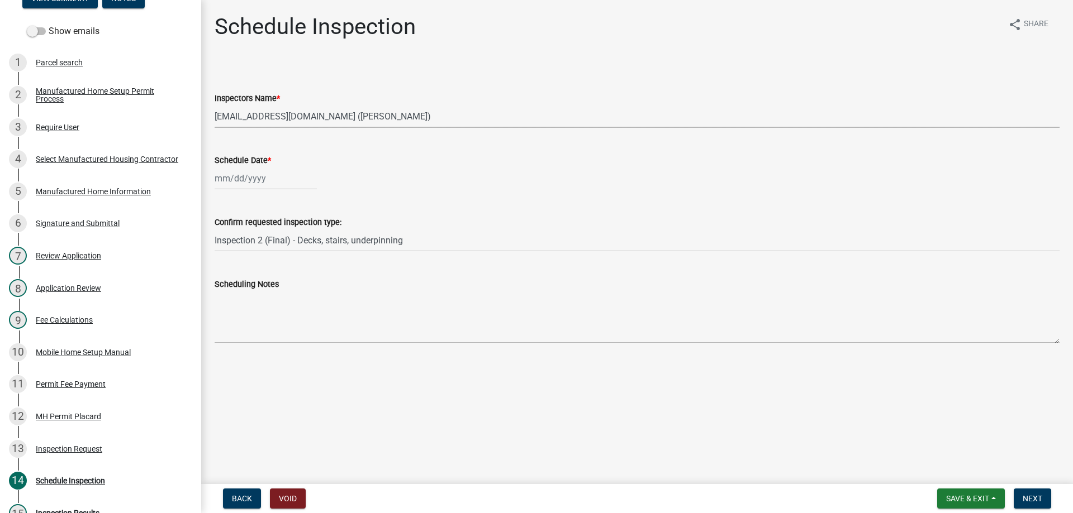
select select "2025"
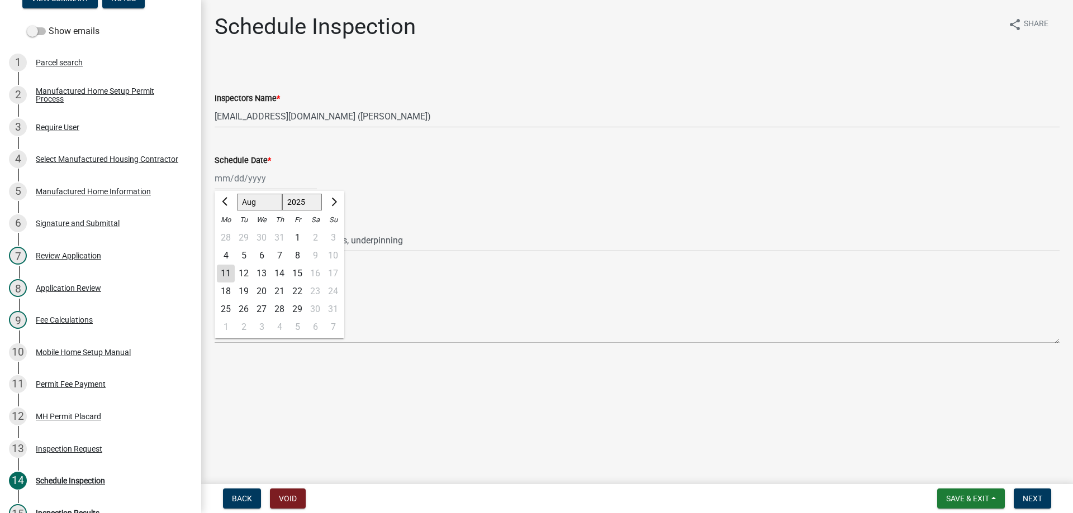
click at [246, 274] on div "12" at bounding box center [244, 274] width 18 height 18
type input "08/12/2025"
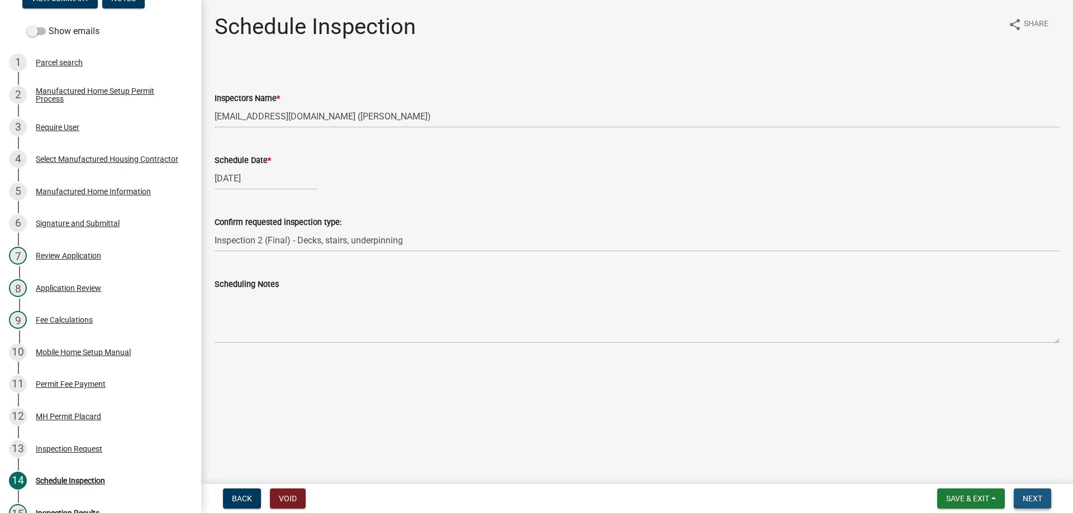
click at [1027, 497] on span "Next" at bounding box center [1032, 498] width 20 height 9
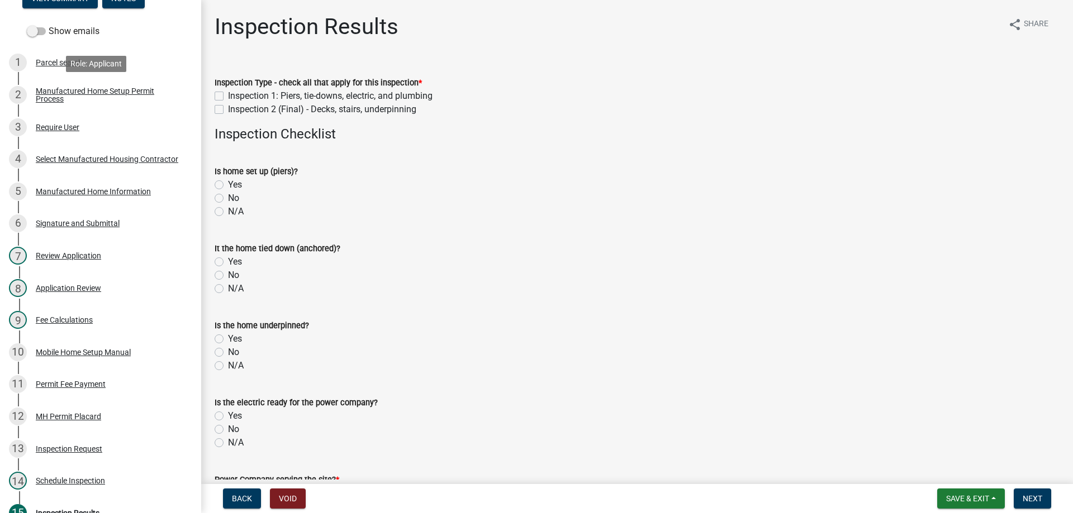
click at [64, 98] on div "Manufactured Home Setup Permit Process" at bounding box center [109, 95] width 147 height 16
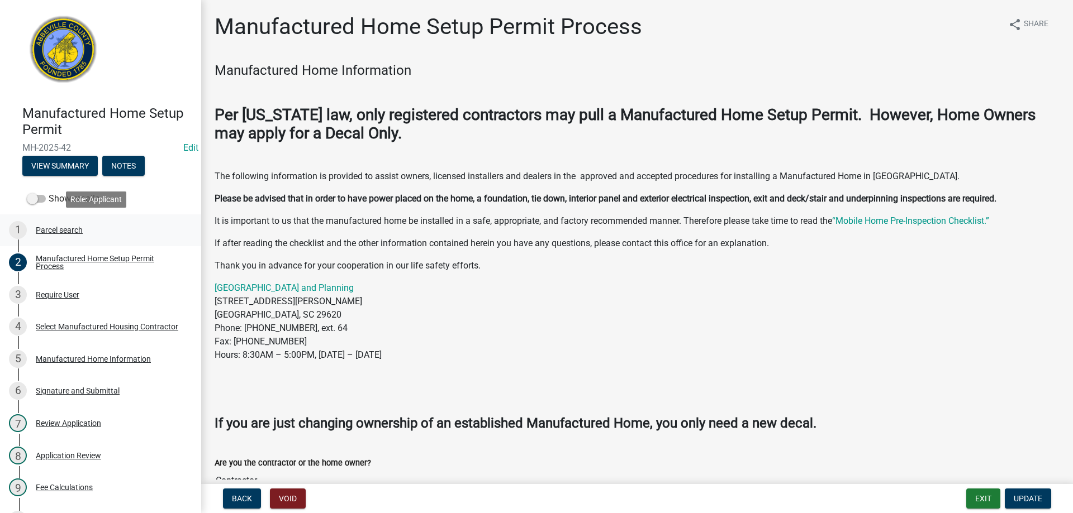
click at [60, 231] on div "Parcel search" at bounding box center [59, 230] width 47 height 8
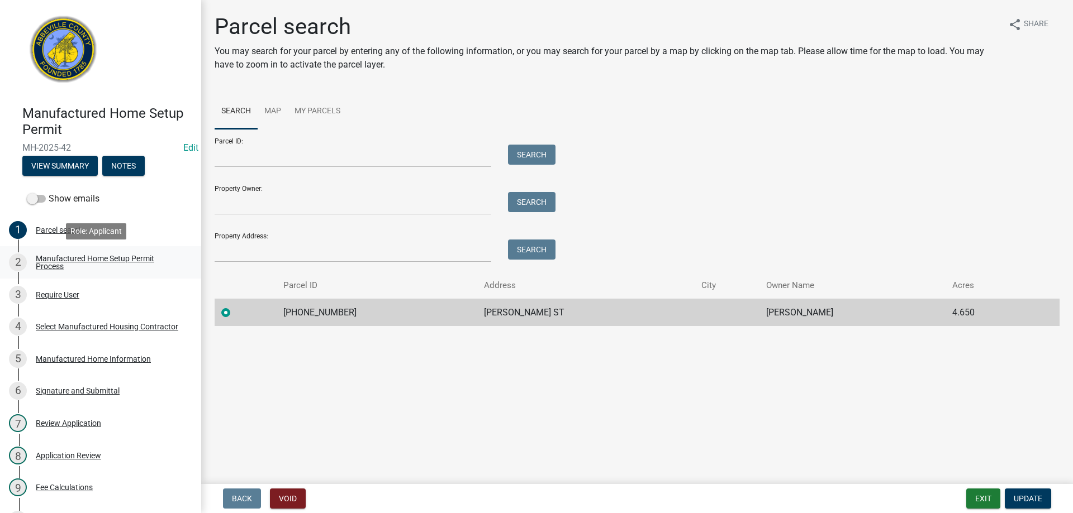
click at [91, 256] on div "Manufactured Home Setup Permit Process" at bounding box center [109, 263] width 147 height 16
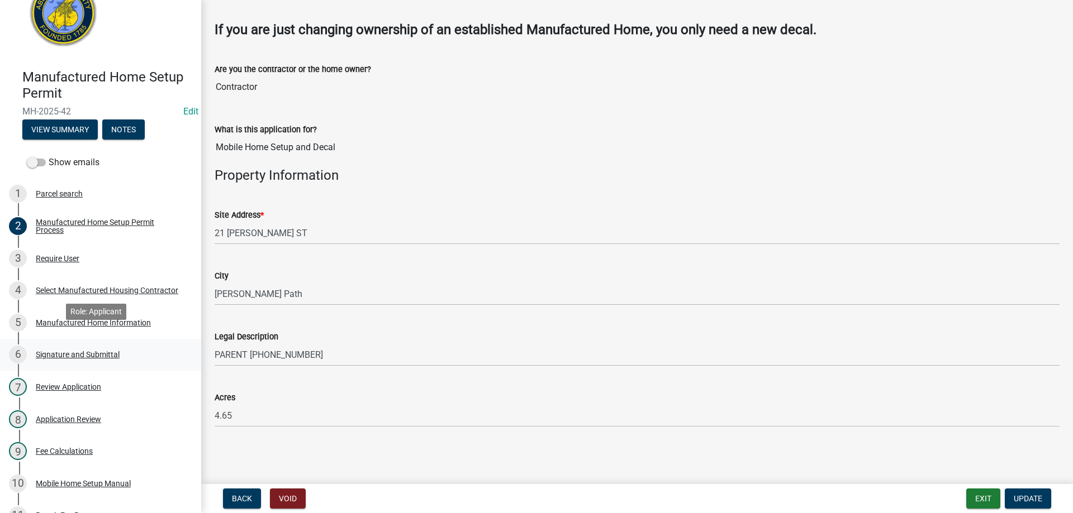
scroll to position [56, 0]
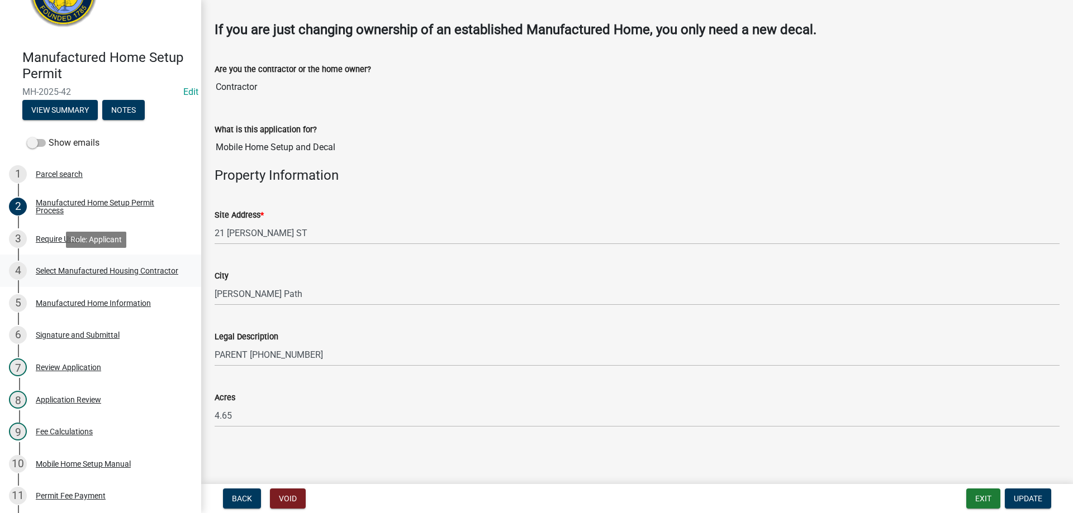
click at [58, 270] on div "Select Manufactured Housing Contractor" at bounding box center [107, 271] width 142 height 8
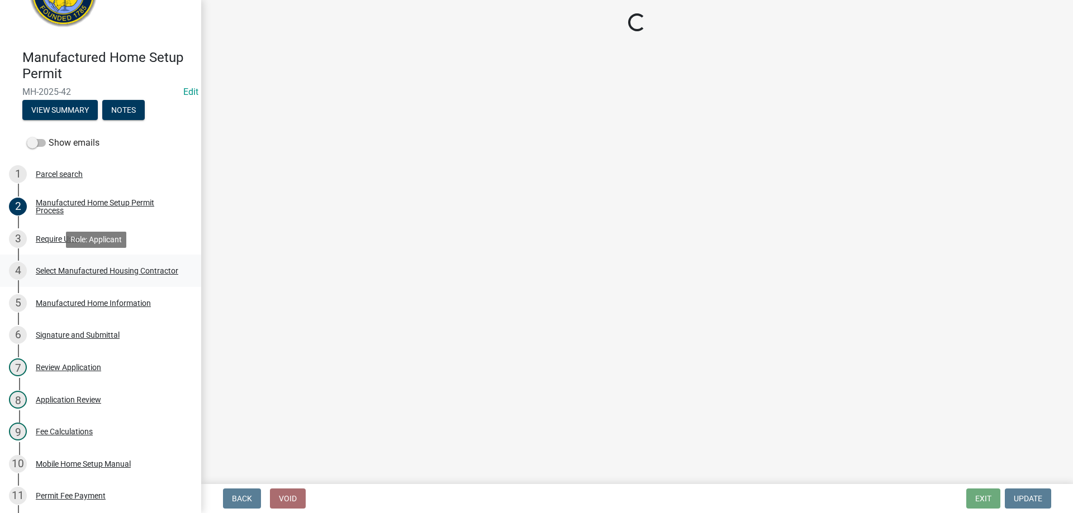
scroll to position [0, 0]
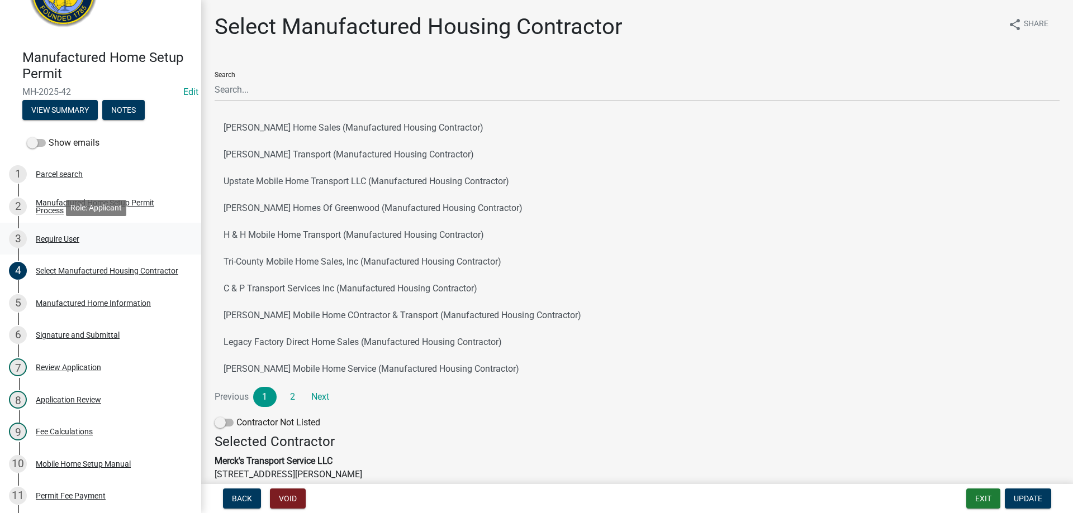
click at [41, 239] on div "Require User" at bounding box center [58, 239] width 44 height 8
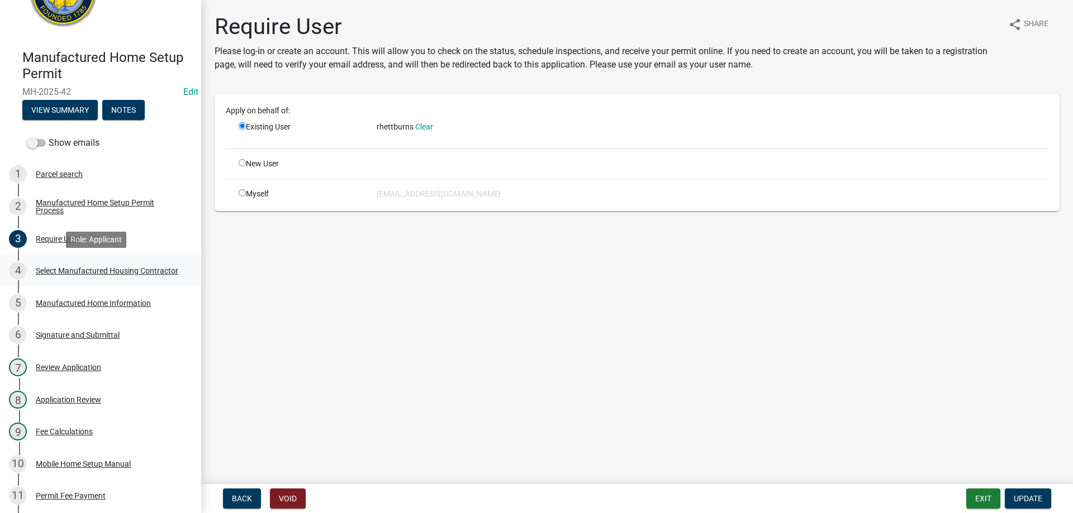
click at [53, 267] on div "Select Manufactured Housing Contractor" at bounding box center [107, 271] width 142 height 8
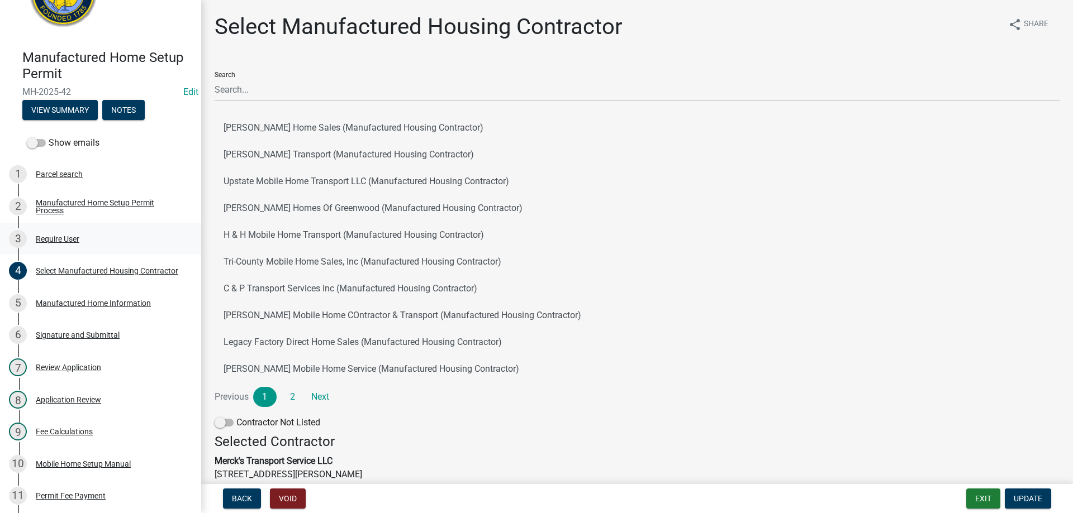
click at [55, 235] on div "Require User" at bounding box center [58, 239] width 44 height 8
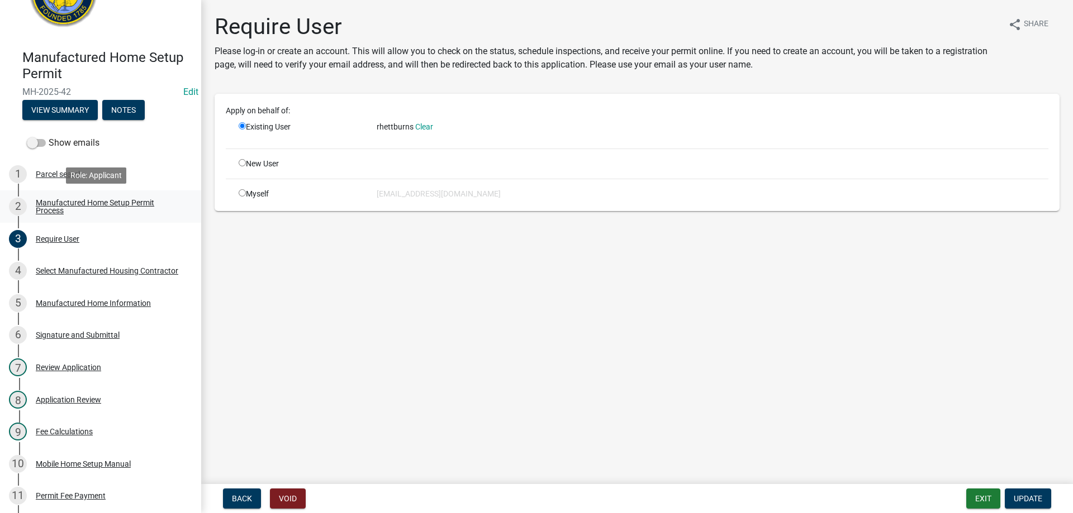
click at [62, 207] on div "Manufactured Home Setup Permit Process" at bounding box center [109, 207] width 147 height 16
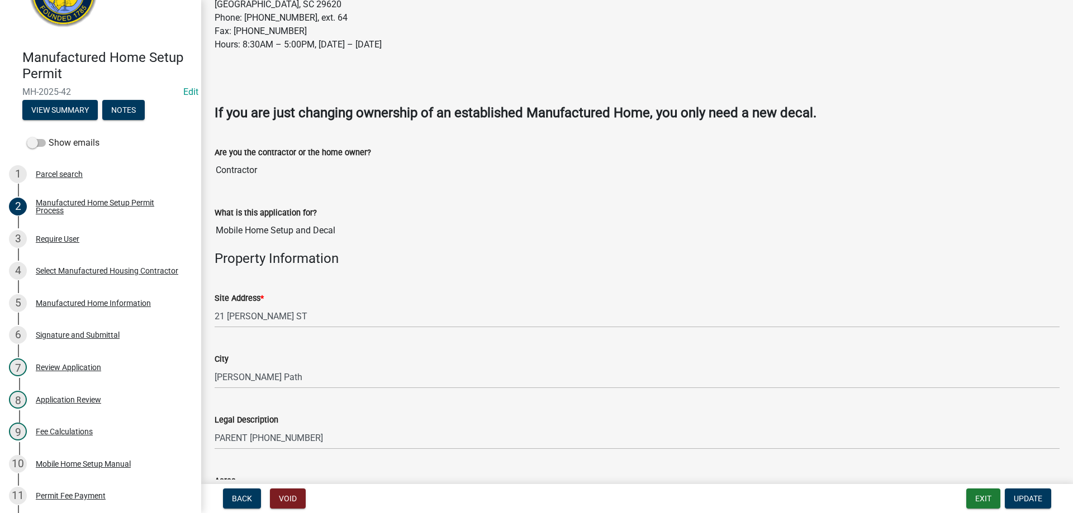
scroll to position [394, 0]
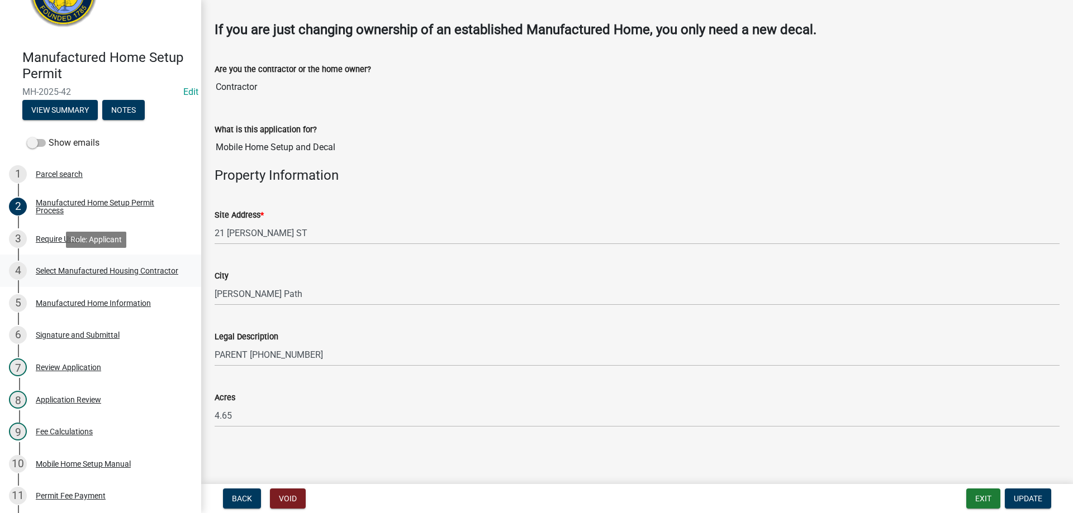
click at [49, 271] on div "Select Manufactured Housing Contractor" at bounding box center [107, 271] width 142 height 8
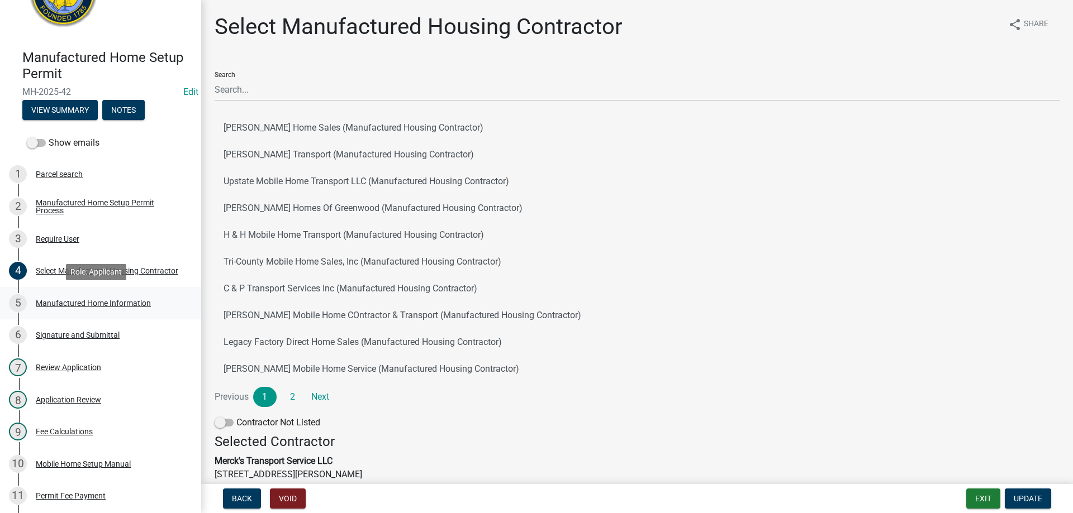
click at [102, 308] on div "5 Manufactured Home Information" at bounding box center [96, 303] width 174 height 18
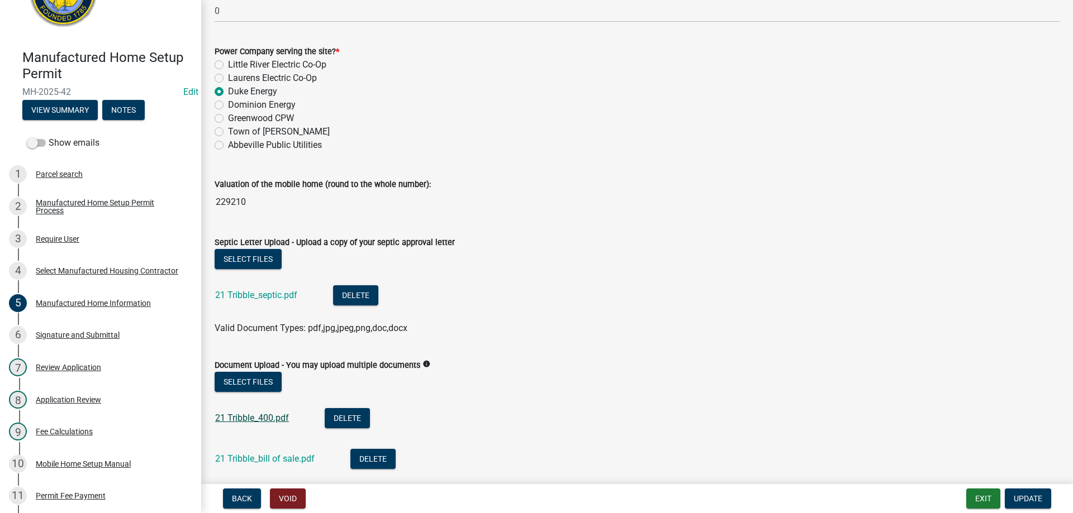
scroll to position [112, 0]
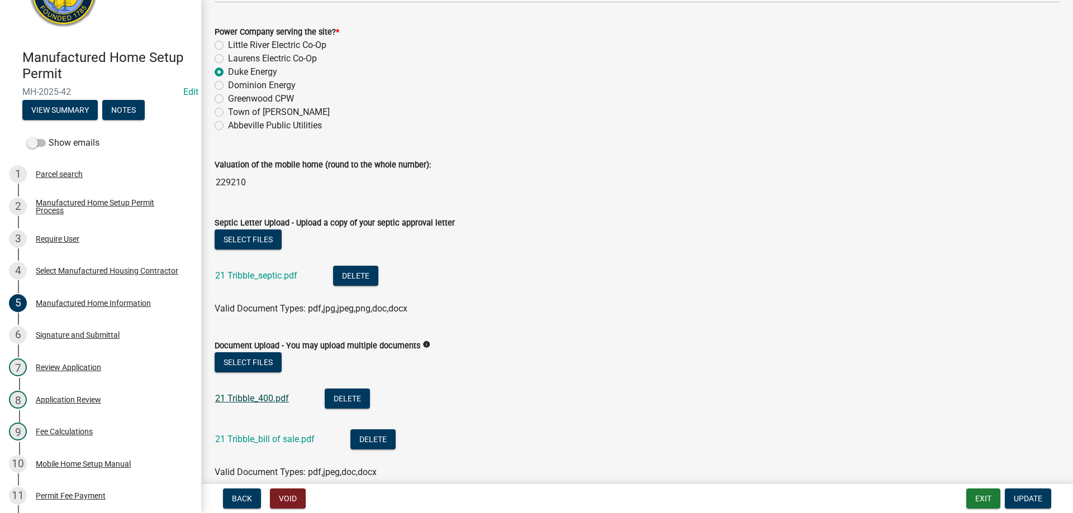
click at [248, 396] on link "21 Tribble_400.pdf" at bounding box center [252, 398] width 74 height 11
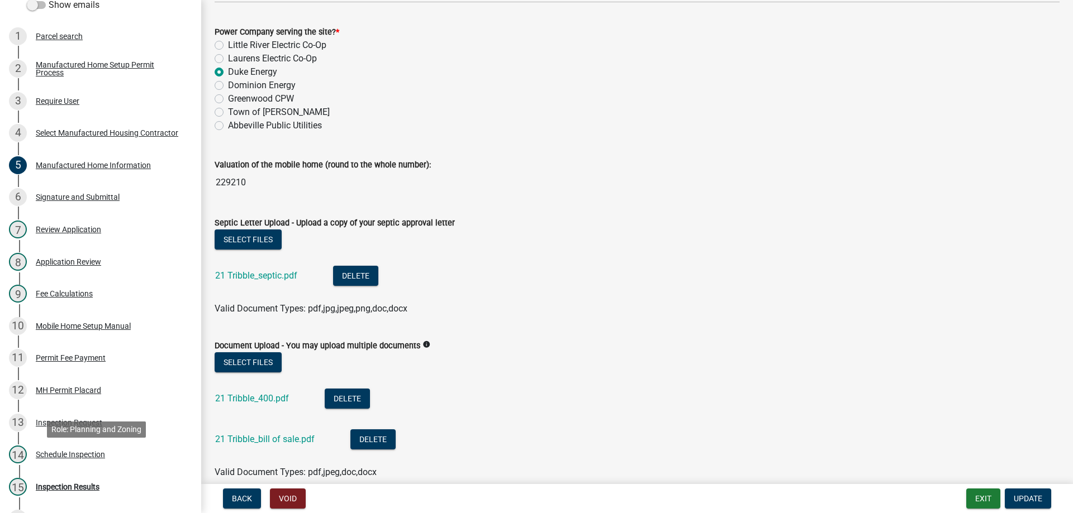
scroll to position [335, 0]
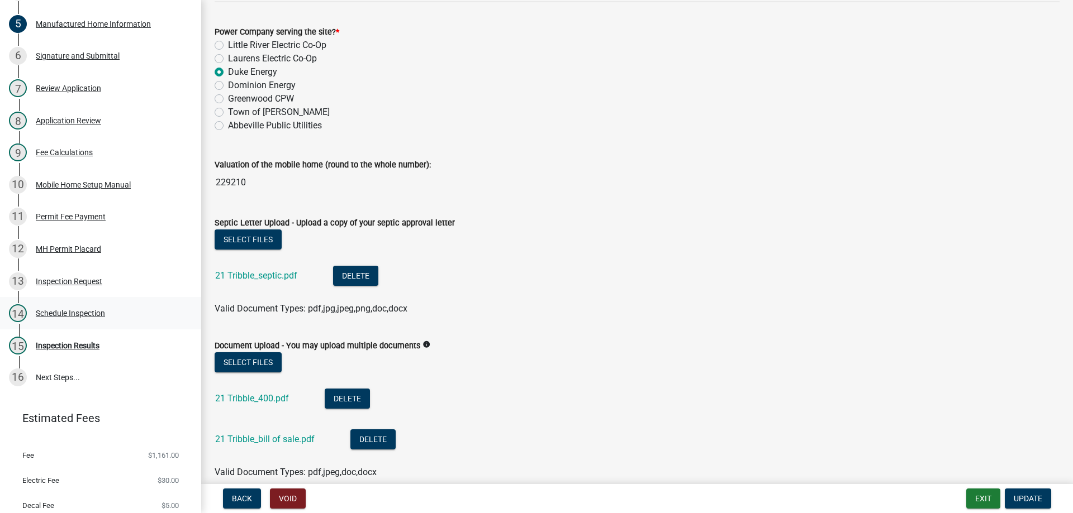
click at [77, 311] on div "Schedule Inspection" at bounding box center [70, 314] width 69 height 8
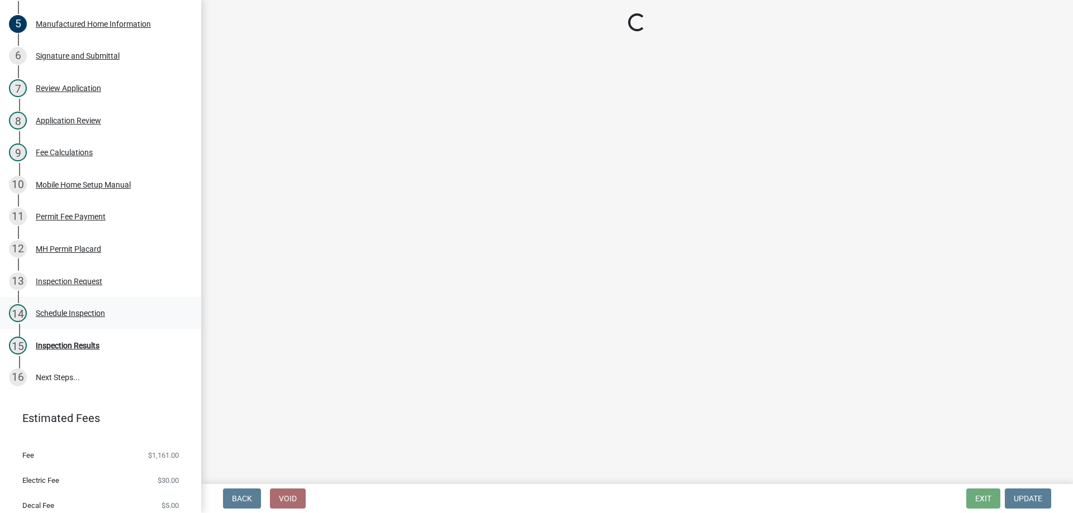
scroll to position [0, 0]
select select "896ec84b-7942-43b9-a78d-4f1554b7930c"
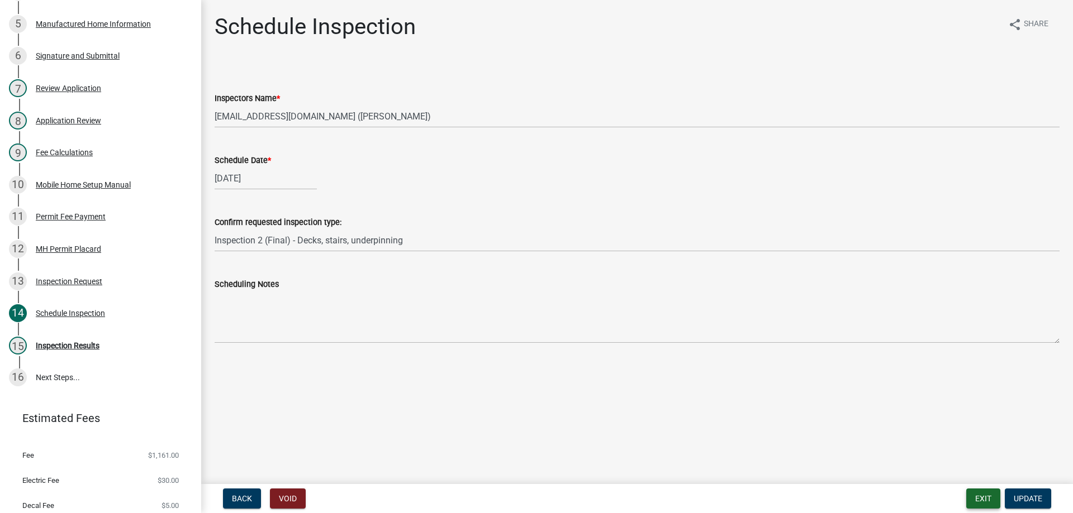
click at [983, 499] on button "Exit" at bounding box center [983, 499] width 34 height 20
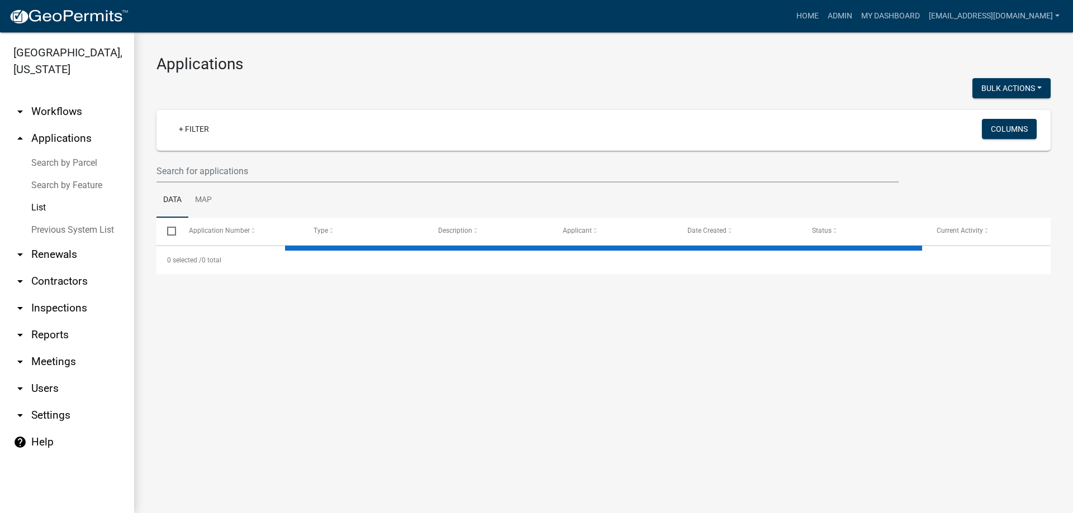
select select "3: 100"
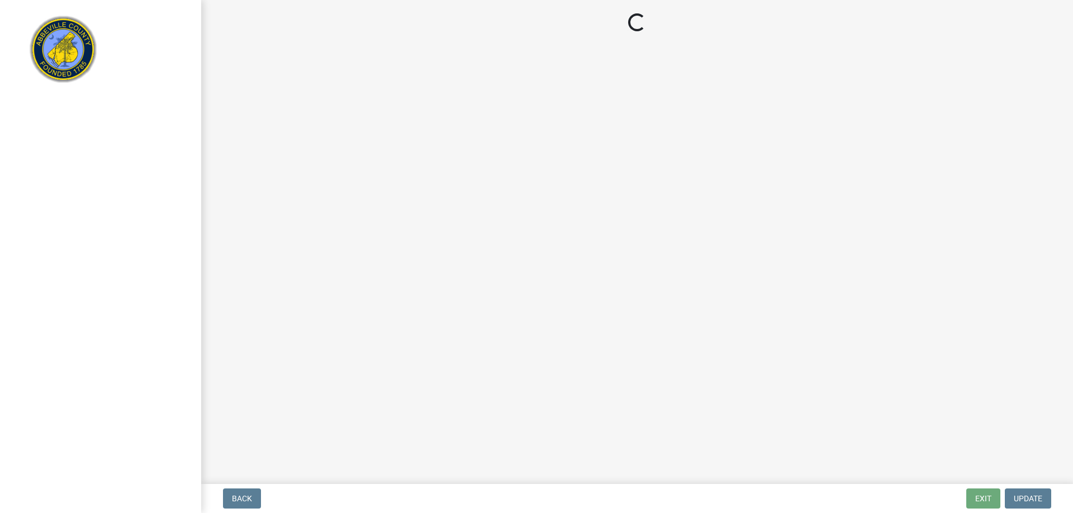
select select "3: 3"
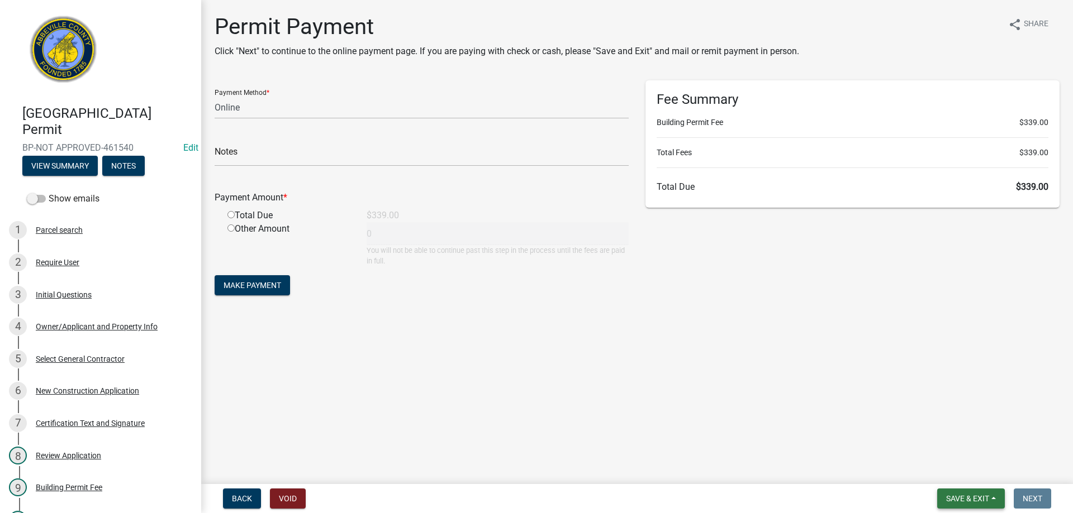
click at [961, 502] on span "Save & Exit" at bounding box center [967, 498] width 43 height 9
click at [970, 472] on button "Save & Exit" at bounding box center [959, 469] width 89 height 27
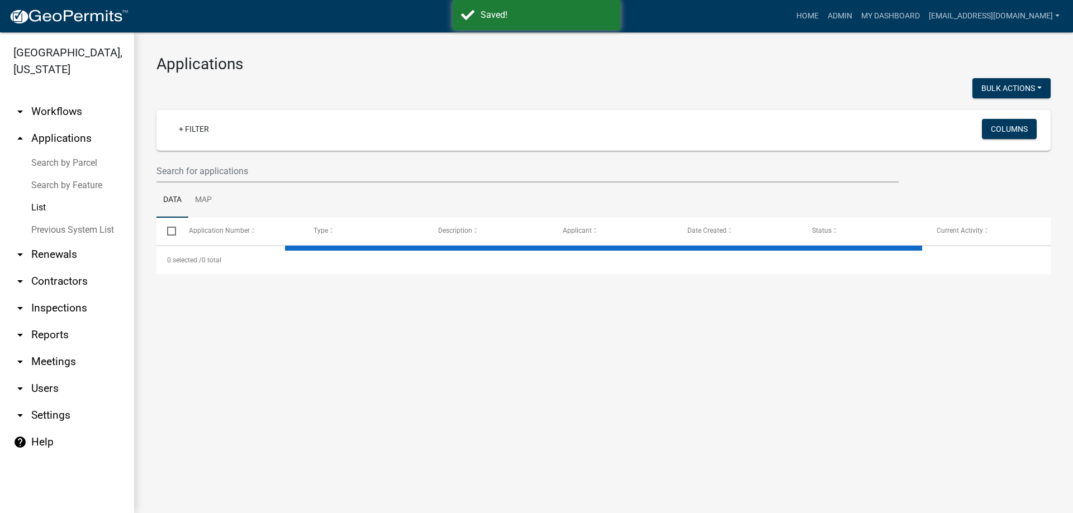
select select "3: 100"
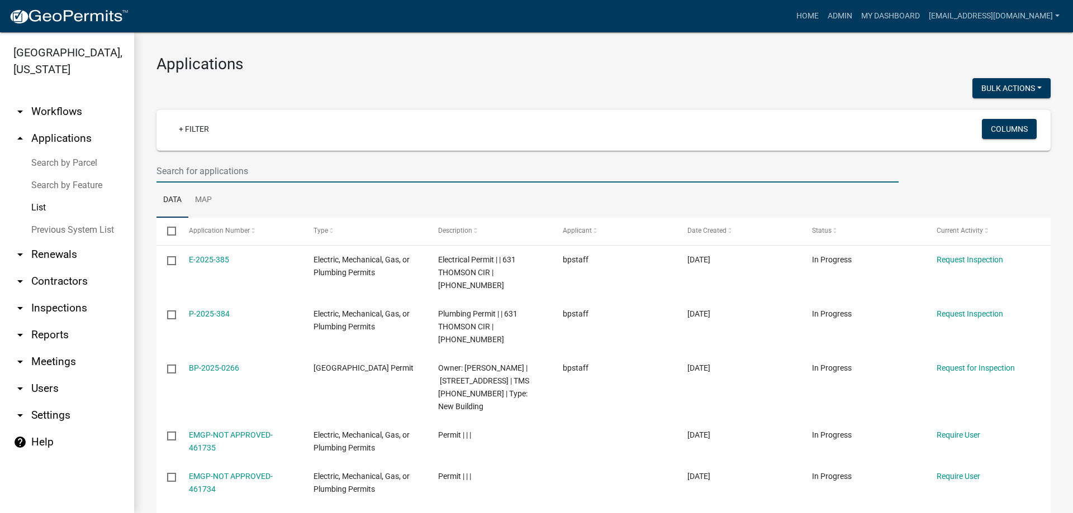
click at [269, 168] on input "text" at bounding box center [527, 171] width 742 height 23
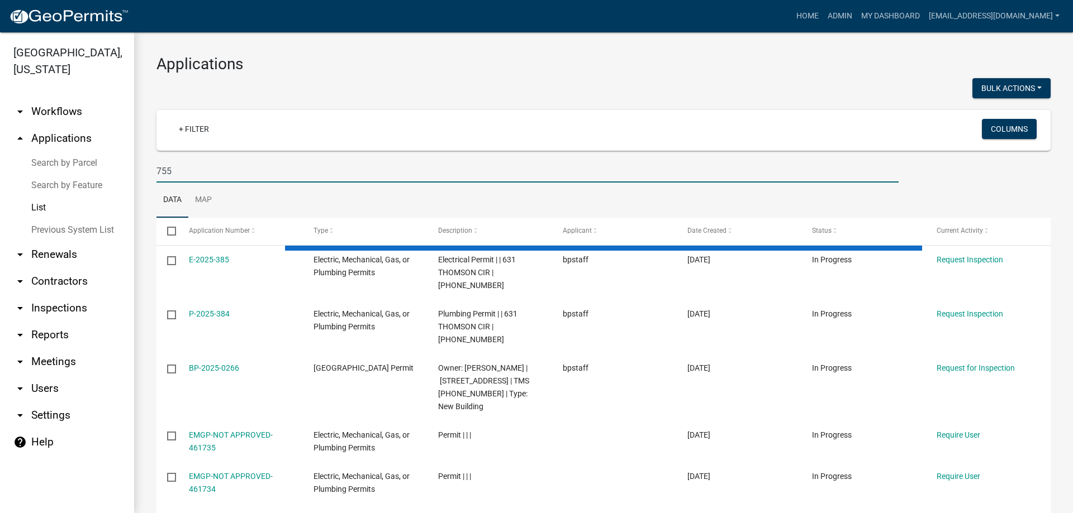
click at [186, 171] on input "755" at bounding box center [527, 171] width 742 height 23
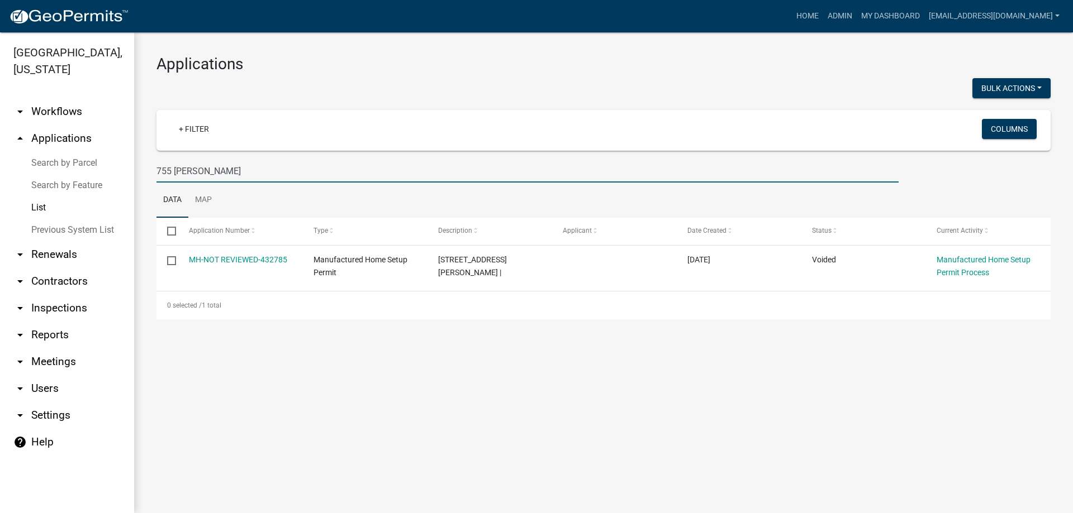
drag, startPoint x: 172, startPoint y: 170, endPoint x: 134, endPoint y: 168, distance: 38.1
click at [134, 168] on div "[GEOGRAPHIC_DATA], [US_STATE] arrow_drop_down Workflows List arrow_drop_up Appl…" at bounding box center [536, 272] width 1073 height 481
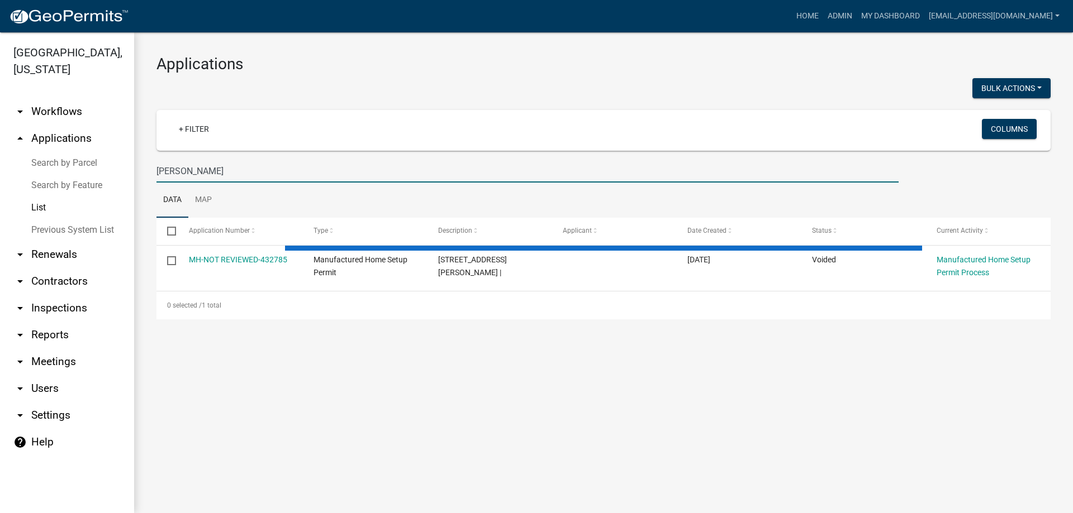
type input "[PERSON_NAME]"
select select "3: 100"
